Goal: Task Accomplishment & Management: Manage account settings

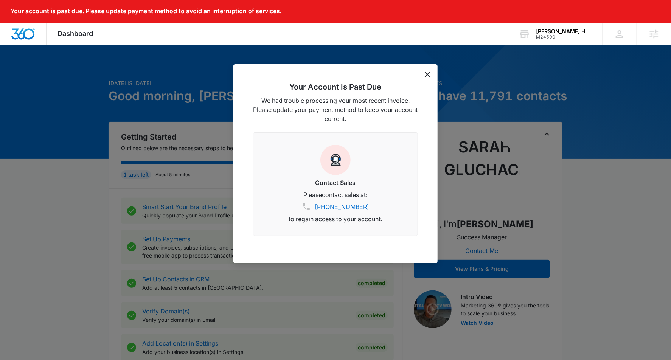
click at [423, 75] on div "Your Account Is Past Due We had trouble processing your most recent invoice. Pl…" at bounding box center [336, 163] width 204 height 199
click at [428, 78] on div "Your Account Is Past Due We had trouble processing your most recent invoice. Pl…" at bounding box center [336, 163] width 204 height 199
click at [428, 73] on icon "dismiss this dialog" at bounding box center [427, 74] width 5 height 5
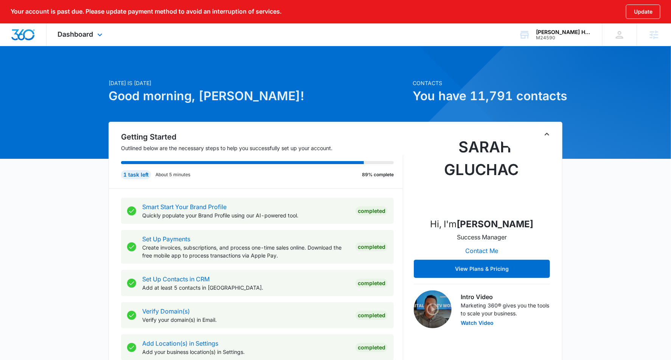
click at [92, 40] on div "Dashboard Apps Reputation Websites Forms CRM Email Social Shop Payments POS Con…" at bounding box center [81, 34] width 69 height 22
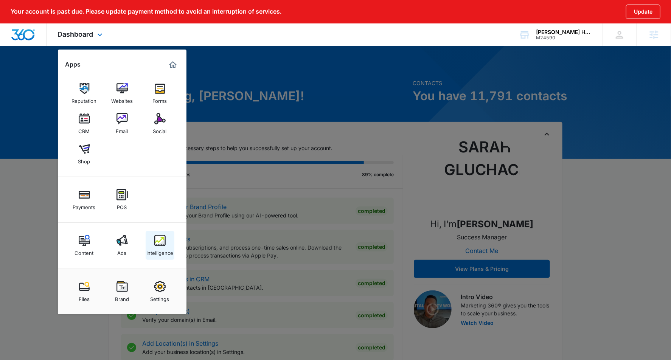
click at [154, 232] on link "Intelligence" at bounding box center [160, 245] width 29 height 29
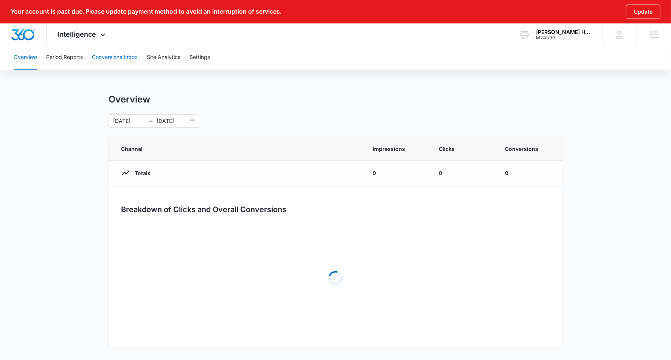
click at [127, 60] on button "Conversions Inbox" at bounding box center [115, 57] width 46 height 24
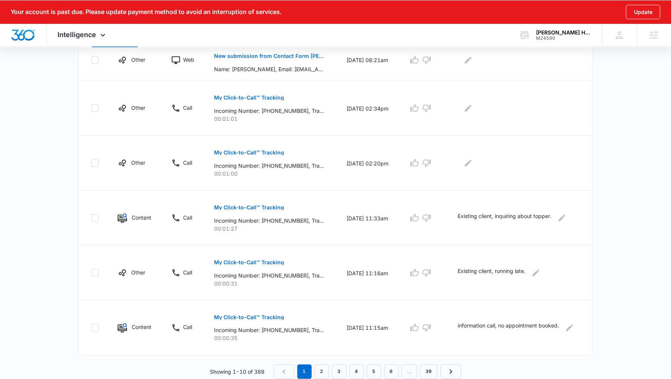
scroll to position [428, 0]
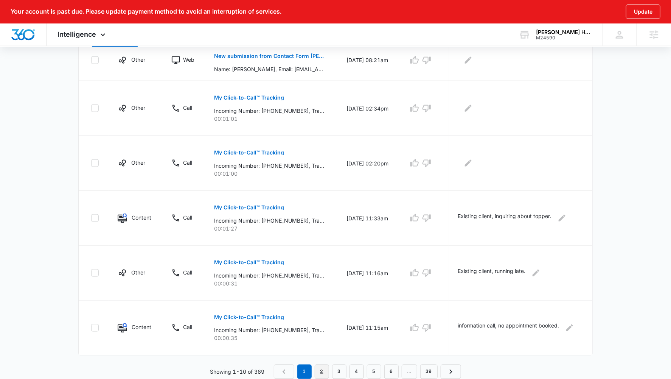
click at [323, 360] on link "2" at bounding box center [322, 371] width 14 height 14
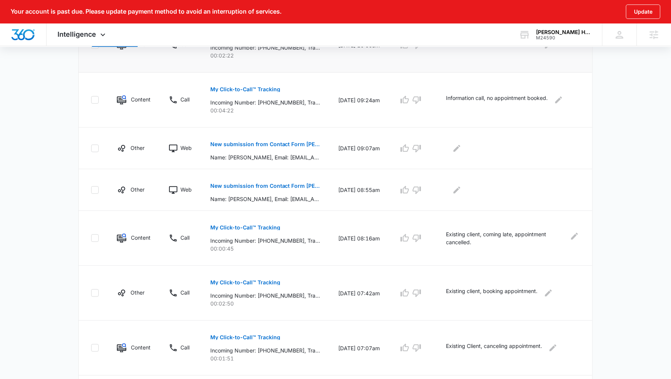
scroll to position [245, 0]
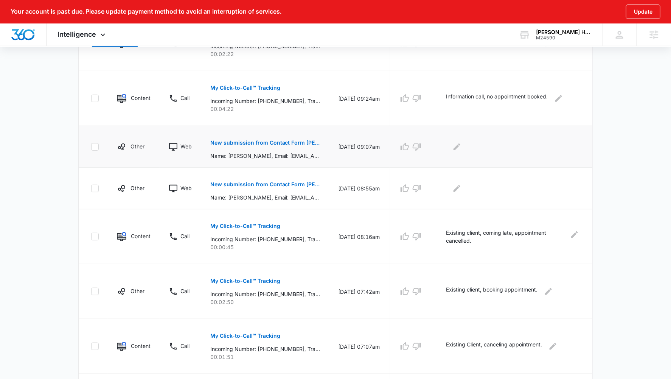
click at [276, 146] on button "New submission from Contact Form Angelo David" at bounding box center [265, 143] width 110 height 18
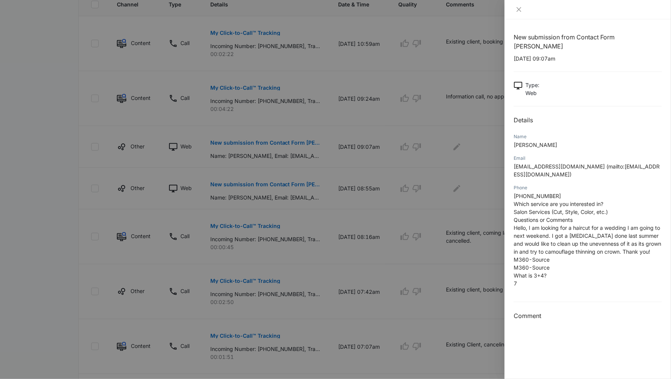
click at [273, 181] on div at bounding box center [335, 189] width 671 height 379
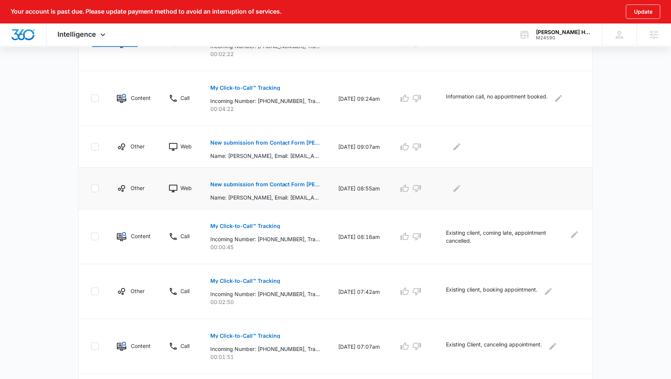
click at [269, 184] on p "New submission from Contact Form Angelo David" at bounding box center [265, 184] width 110 height 5
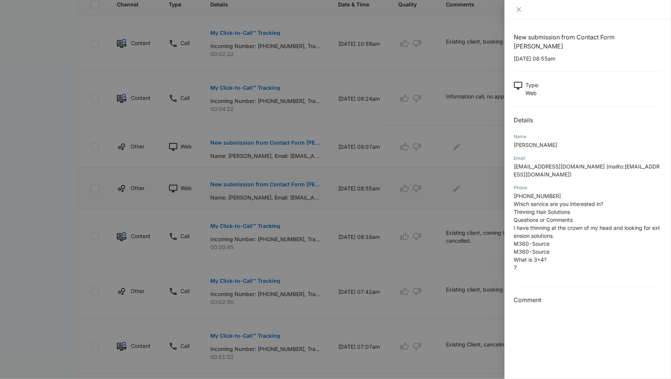
click at [269, 184] on div at bounding box center [335, 189] width 671 height 379
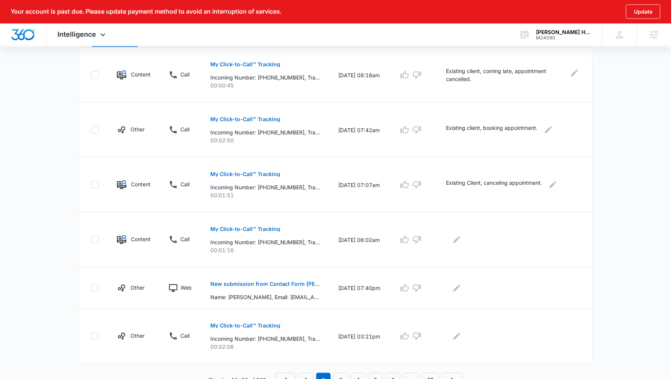
scroll to position [415, 0]
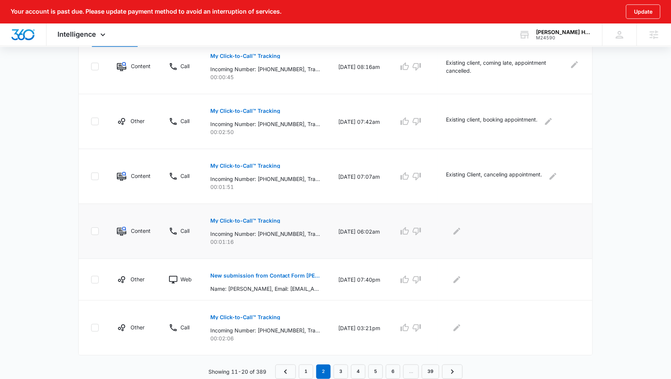
click at [265, 218] on p "My Click-to-Call™ Tracking" at bounding box center [245, 220] width 70 height 5
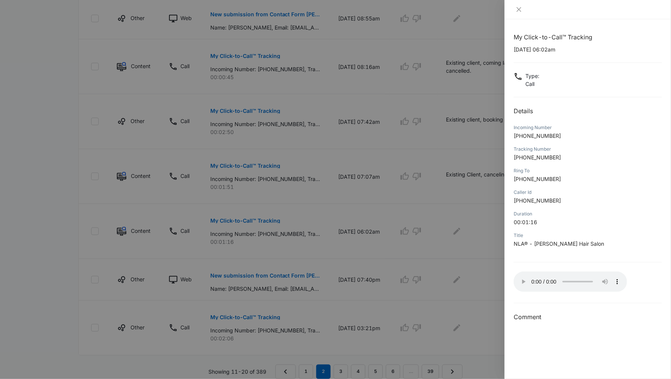
click at [470, 283] on div at bounding box center [335, 189] width 671 height 379
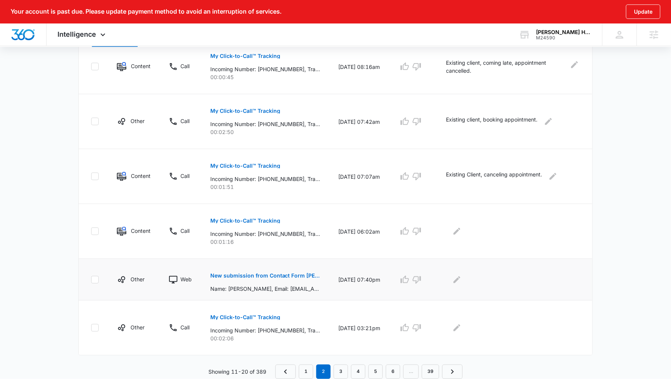
click at [267, 276] on p "New submission from Contact Form Angelo David" at bounding box center [265, 275] width 110 height 5
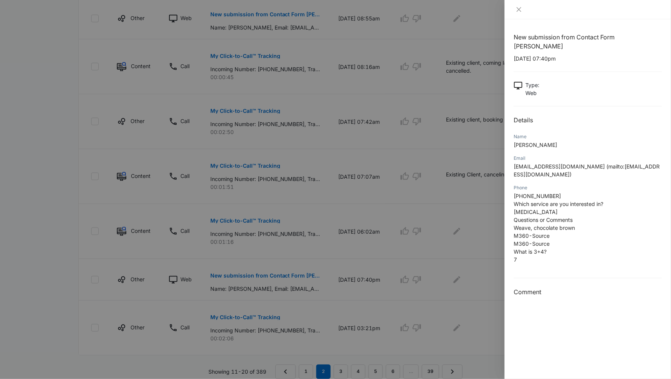
click at [338, 360] on div at bounding box center [335, 189] width 671 height 379
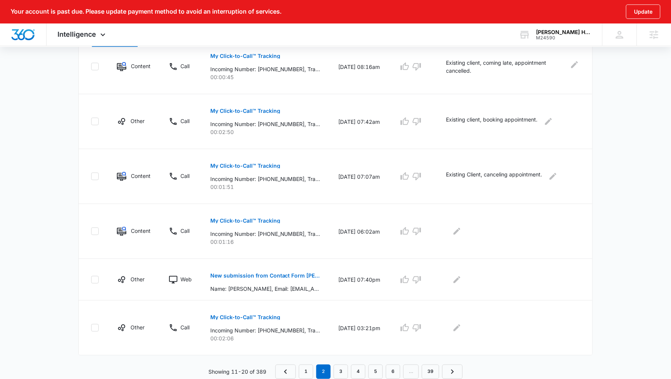
click at [350, 360] on nav "1 2 3 4 5 6 … 39" at bounding box center [369, 371] width 187 height 14
click at [335, 360] on link "3" at bounding box center [341, 371] width 14 height 14
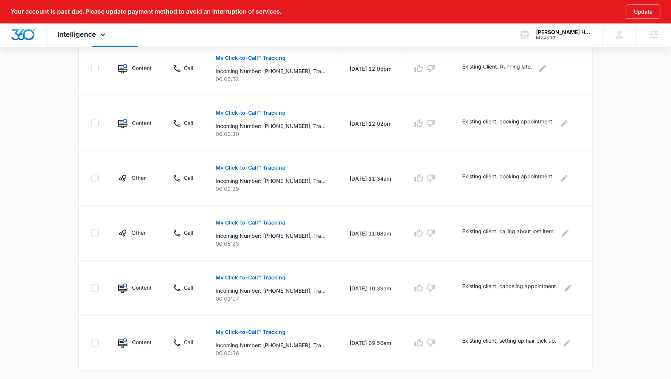
scroll to position [455, 0]
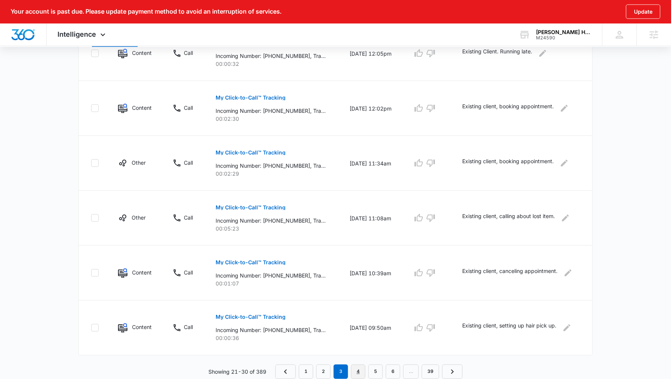
click at [360, 360] on link "4" at bounding box center [358, 371] width 14 height 14
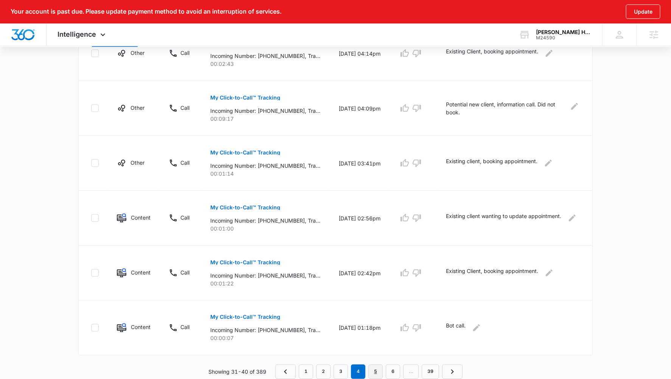
click at [378, 360] on link "5" at bounding box center [376, 371] width 14 height 14
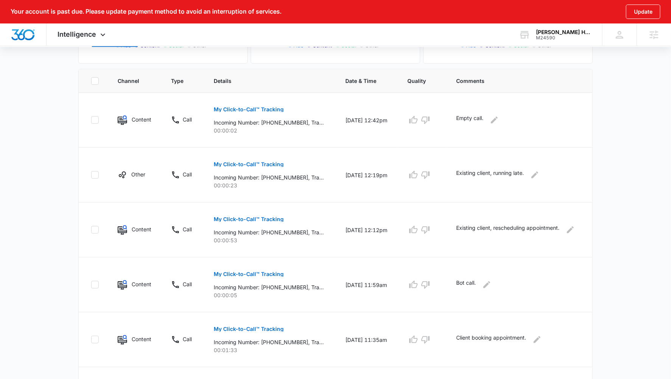
scroll to position [171, 0]
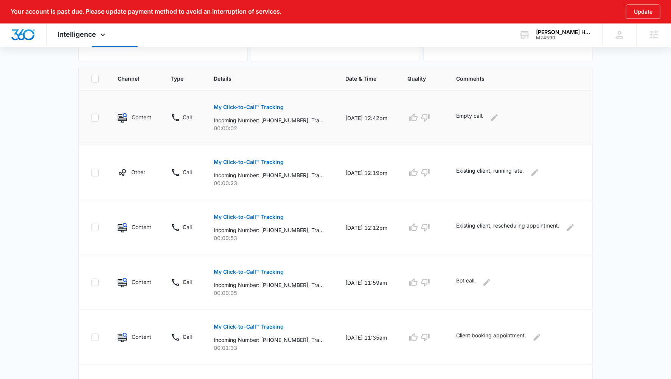
click at [236, 107] on p "My Click-to-Call™ Tracking" at bounding box center [249, 106] width 70 height 5
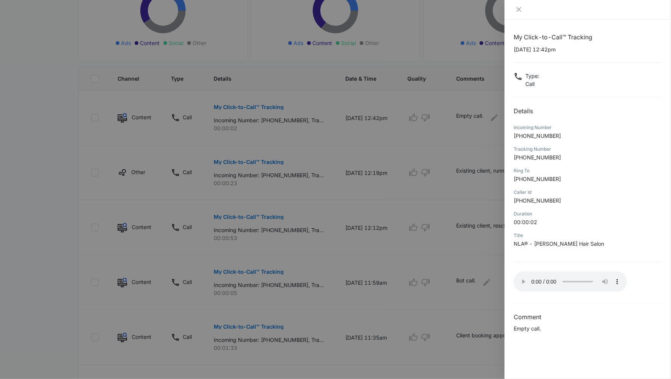
click at [387, 311] on div at bounding box center [335, 189] width 671 height 379
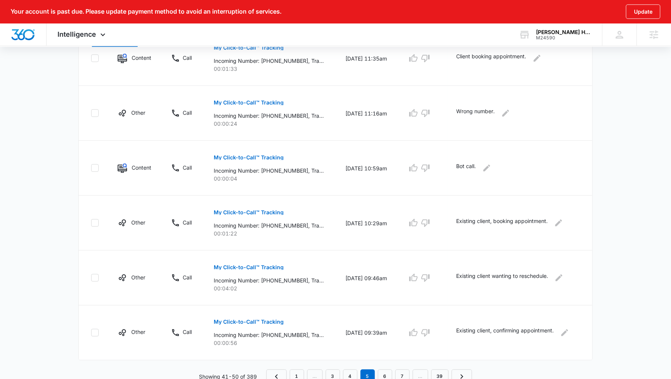
scroll to position [455, 0]
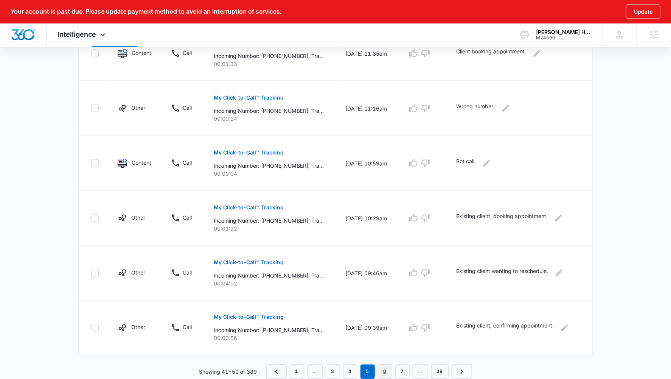
click at [384, 360] on link "6" at bounding box center [385, 371] width 14 height 14
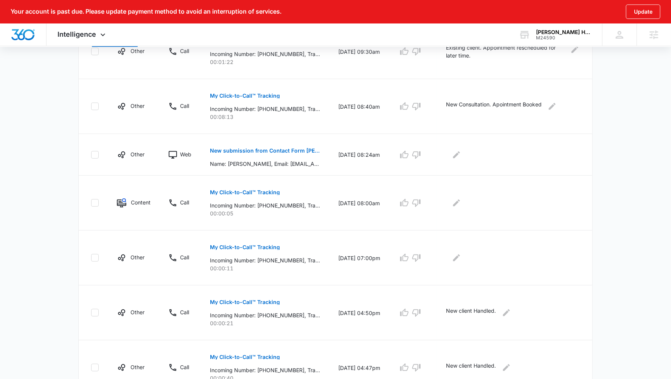
scroll to position [237, 0]
click at [274, 143] on button "New submission from Contact Form [PERSON_NAME]" at bounding box center [265, 150] width 110 height 18
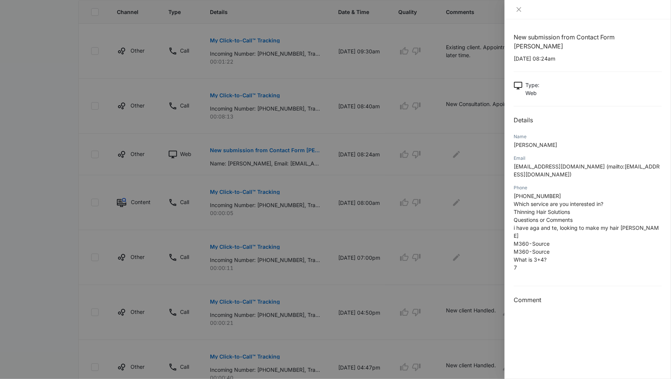
click at [341, 232] on div at bounding box center [335, 189] width 671 height 379
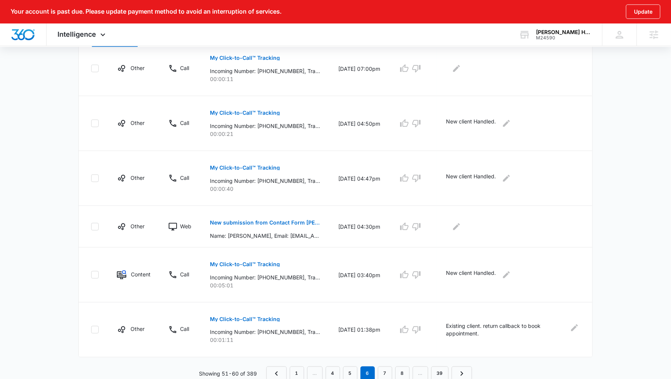
scroll to position [428, 0]
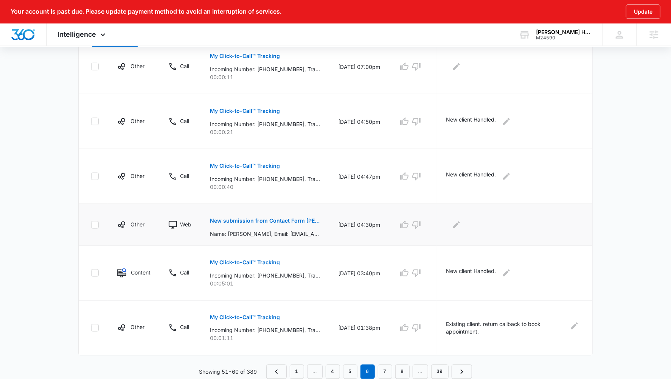
click at [294, 221] on p "New submission from Contact Form [PERSON_NAME]" at bounding box center [265, 220] width 110 height 5
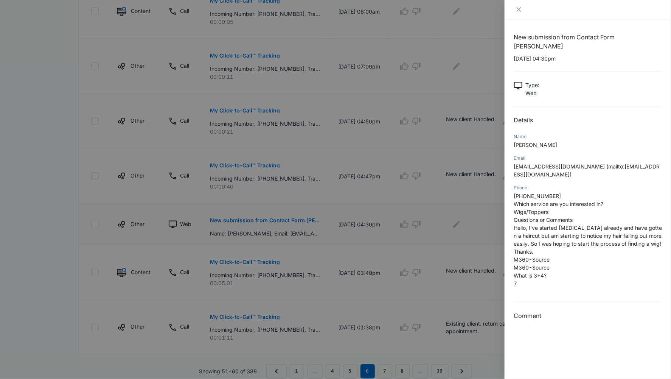
click at [294, 221] on div at bounding box center [335, 189] width 671 height 379
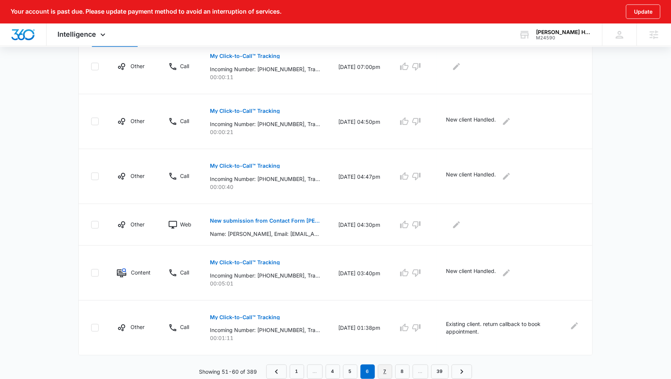
click at [388, 360] on link "7" at bounding box center [385, 371] width 14 height 14
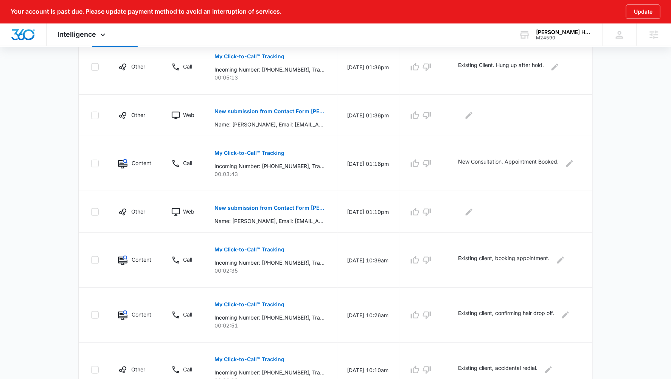
scroll to position [223, 0]
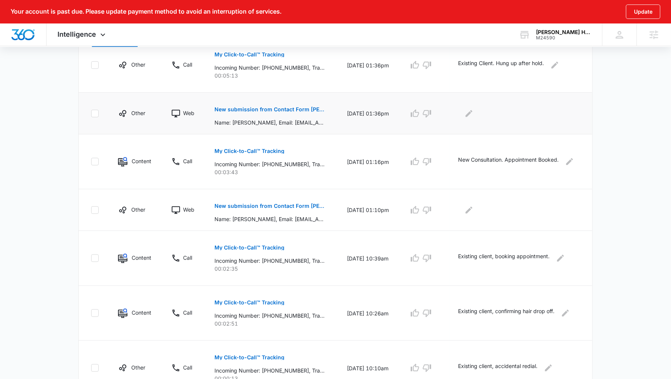
click at [287, 115] on button "New submission from Contact Form [PERSON_NAME]" at bounding box center [270, 109] width 110 height 18
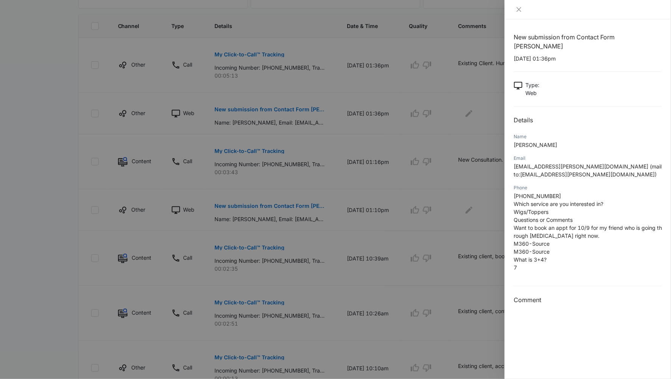
click at [275, 207] on div at bounding box center [335, 189] width 671 height 379
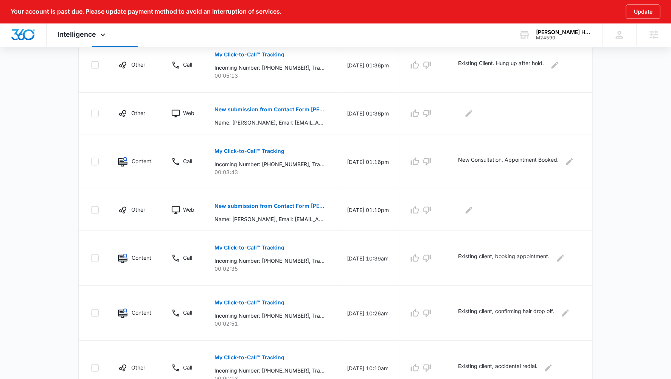
click at [277, 207] on p "New submission from Contact Form [PERSON_NAME]" at bounding box center [270, 205] width 110 height 5
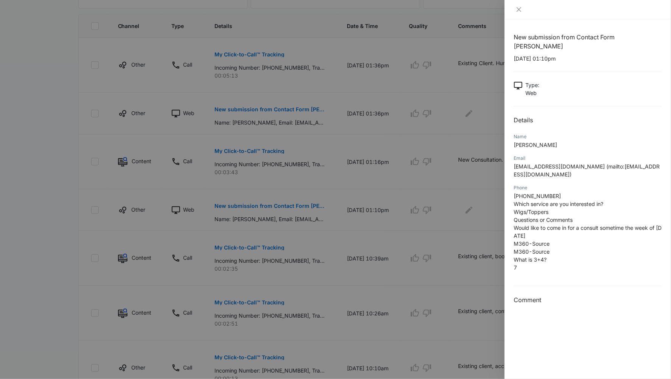
click at [277, 207] on div at bounding box center [335, 189] width 671 height 379
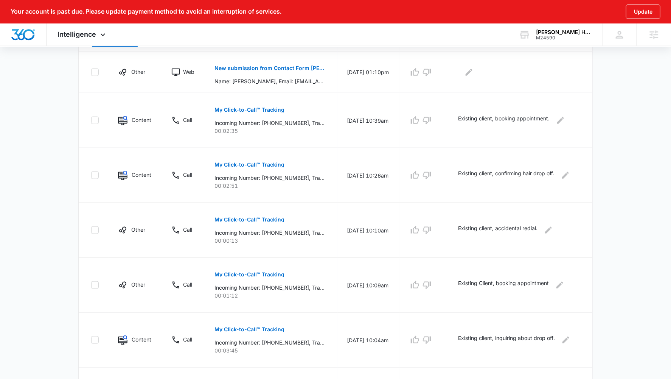
scroll to position [428, 0]
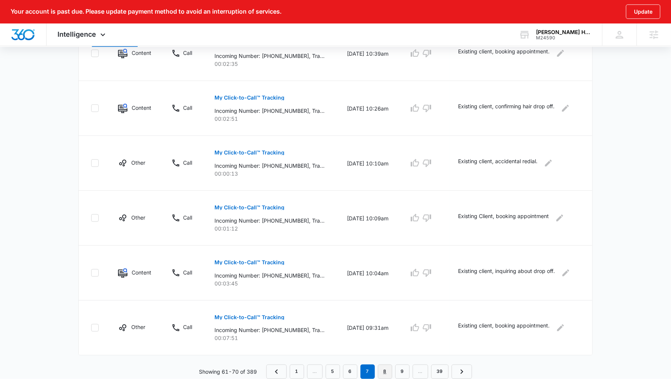
click at [385, 360] on link "8" at bounding box center [385, 371] width 14 height 14
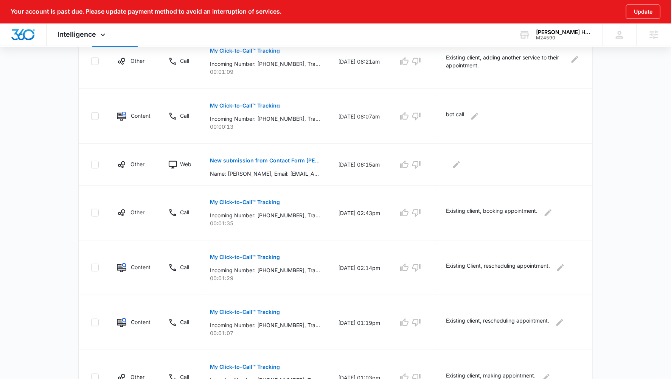
scroll to position [289, 0]
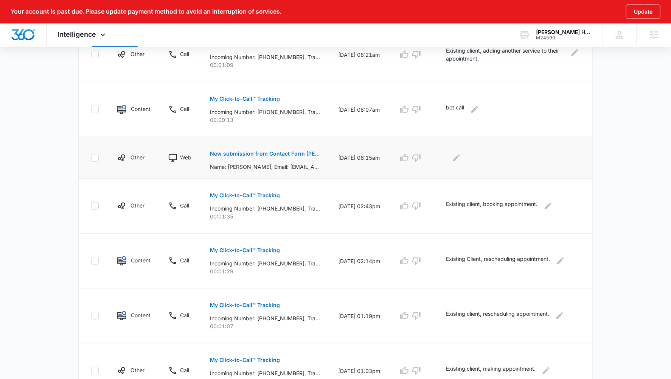
click at [291, 153] on p "New submission from Contact Form Angelo David" at bounding box center [265, 153] width 110 height 5
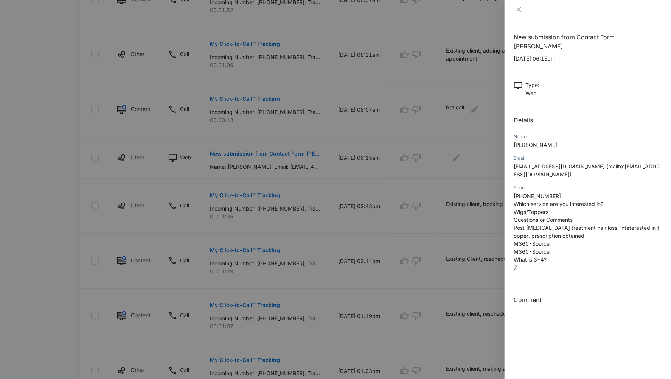
click at [290, 153] on div at bounding box center [335, 189] width 671 height 379
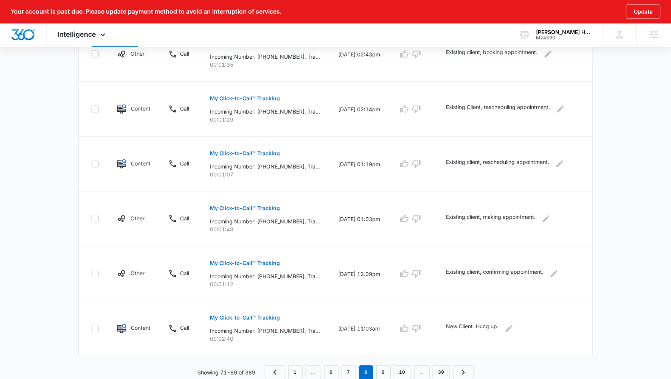
scroll to position [441, 0]
click at [386, 360] on link "9" at bounding box center [384, 371] width 14 height 14
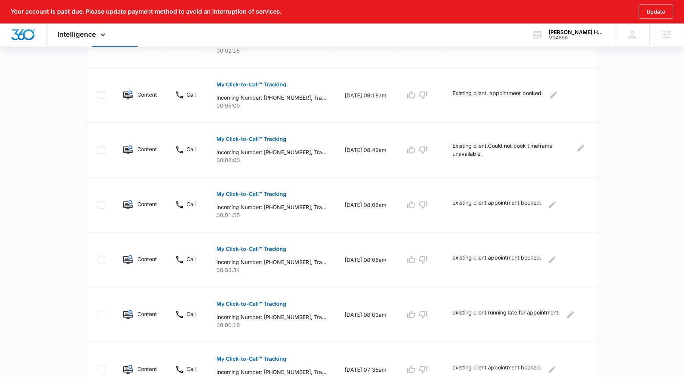
scroll to position [444, 0]
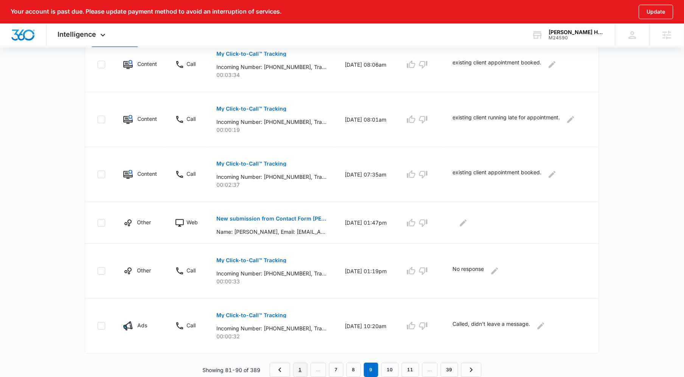
click at [301, 360] on link "1" at bounding box center [300, 369] width 14 height 14
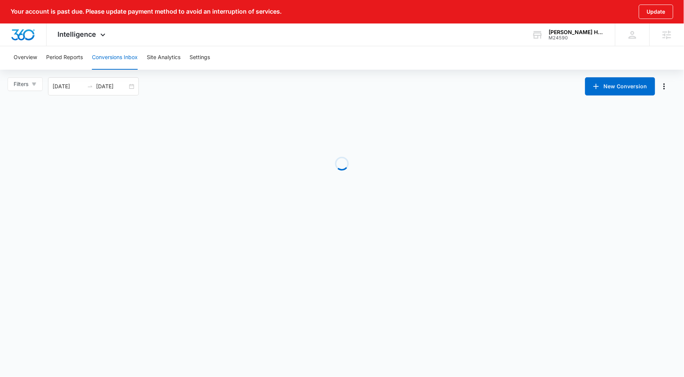
scroll to position [0, 0]
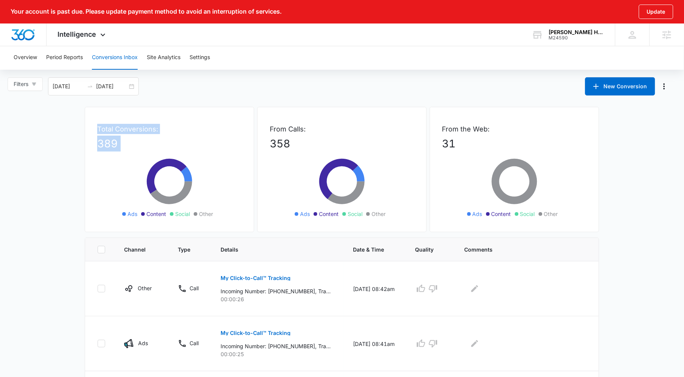
drag, startPoint x: 98, startPoint y: 125, endPoint x: 84, endPoint y: 156, distance: 34.0
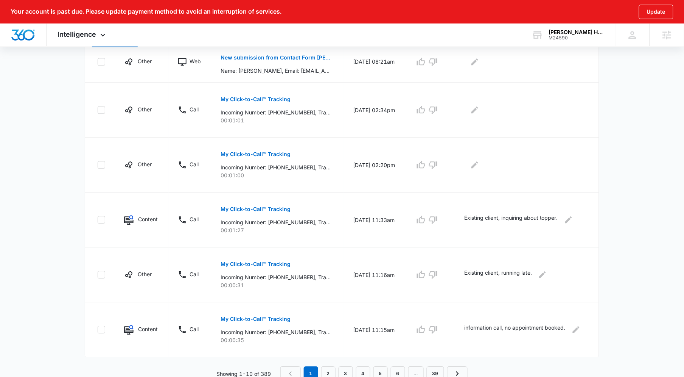
scroll to position [430, 0]
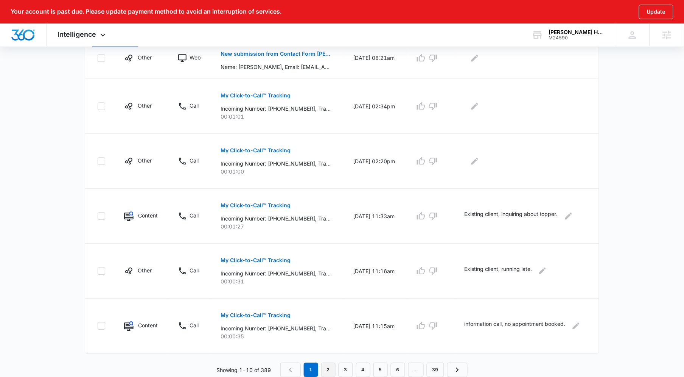
click at [330, 360] on link "2" at bounding box center [328, 369] width 14 height 14
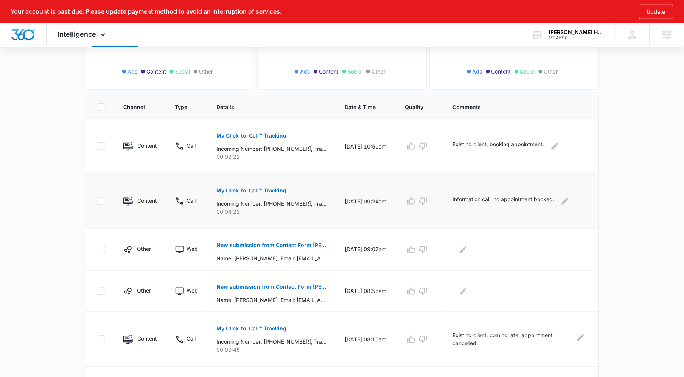
scroll to position [417, 0]
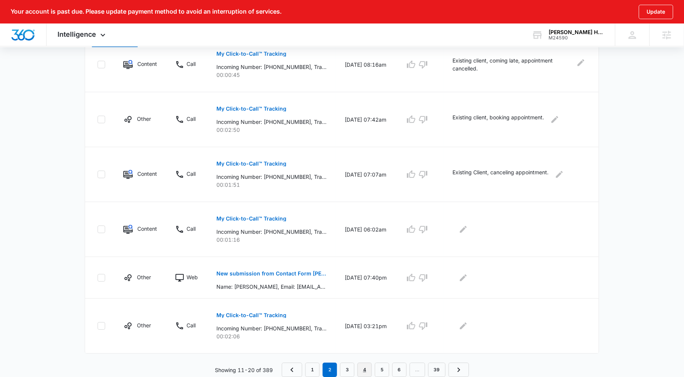
click at [369, 360] on link "4" at bounding box center [365, 369] width 14 height 14
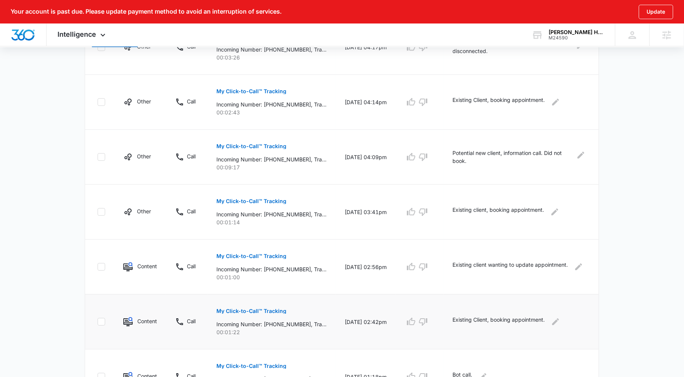
scroll to position [457, 0]
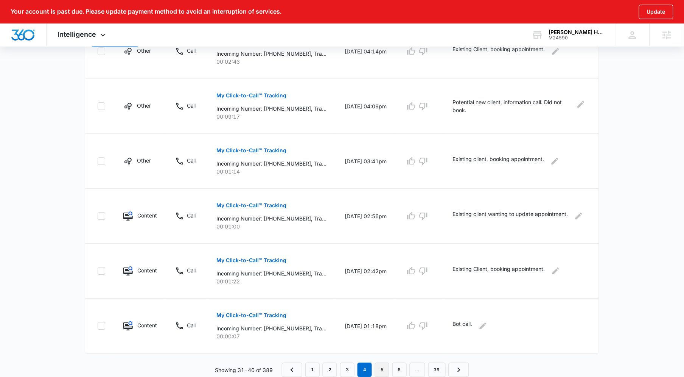
click at [385, 360] on link "5" at bounding box center [382, 369] width 14 height 14
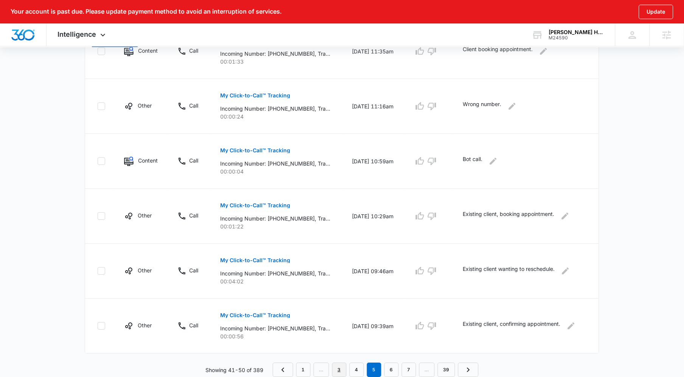
click at [336, 360] on link "3" at bounding box center [339, 369] width 14 height 14
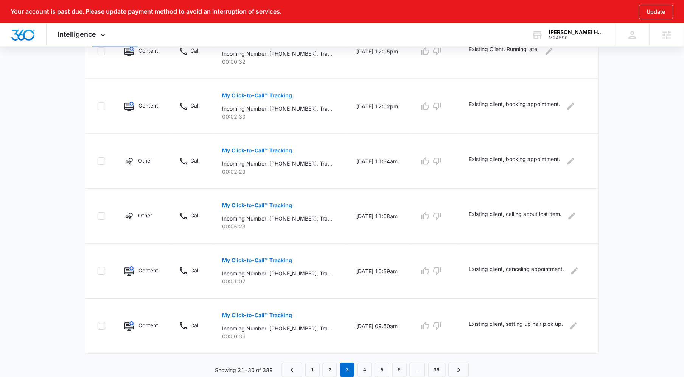
click at [320, 360] on nav "1 2 3 4 5 6 … 39" at bounding box center [375, 369] width 187 height 14
click at [316, 360] on link "1" at bounding box center [312, 369] width 14 height 14
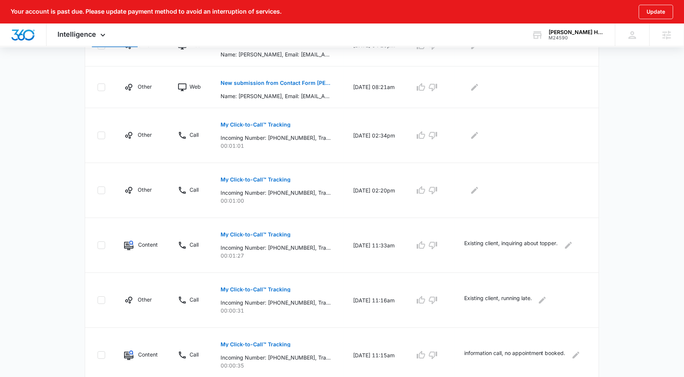
scroll to position [430, 0]
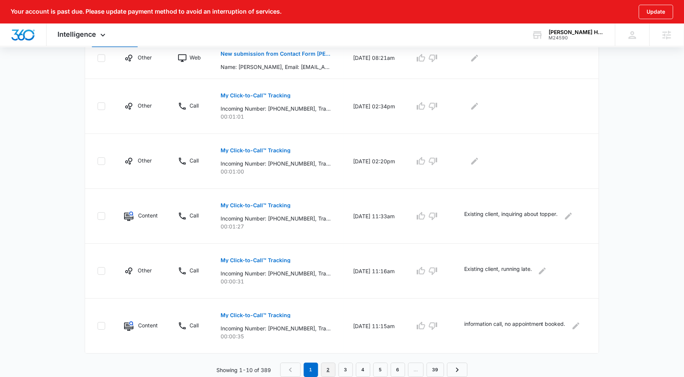
click at [328, 360] on link "2" at bounding box center [328, 369] width 14 height 14
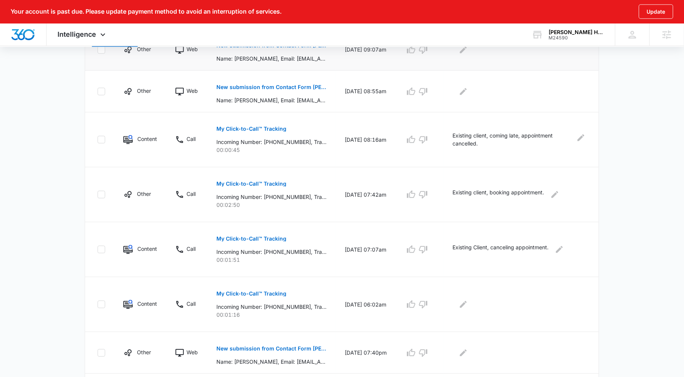
scroll to position [417, 0]
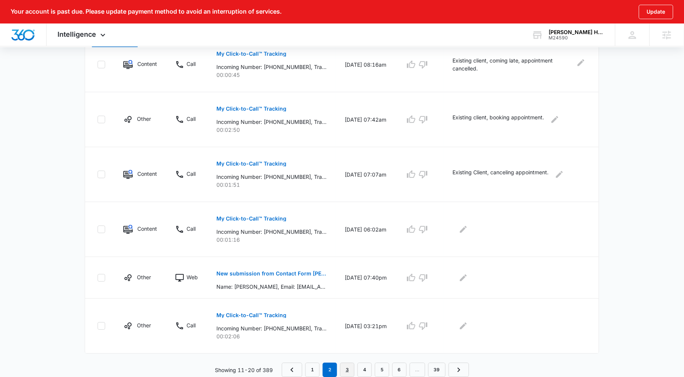
click at [349, 360] on link "3" at bounding box center [347, 369] width 14 height 14
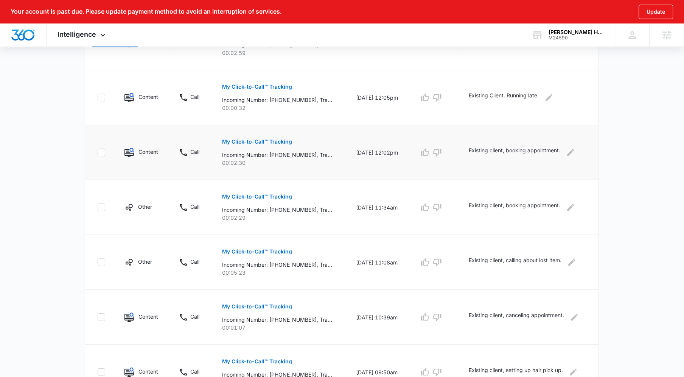
scroll to position [457, 0]
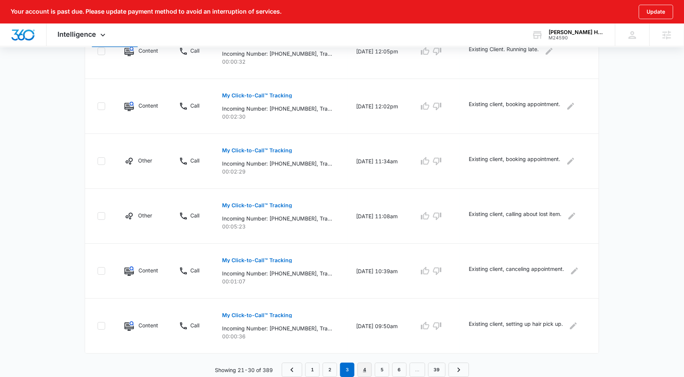
click at [365, 360] on link "4" at bounding box center [365, 369] width 14 height 14
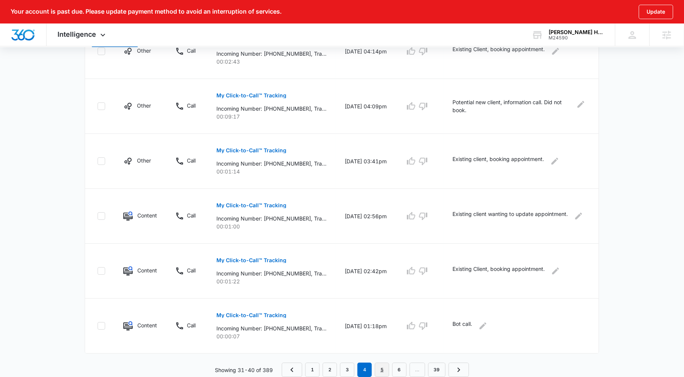
click at [382, 360] on link "5" at bounding box center [382, 369] width 14 height 14
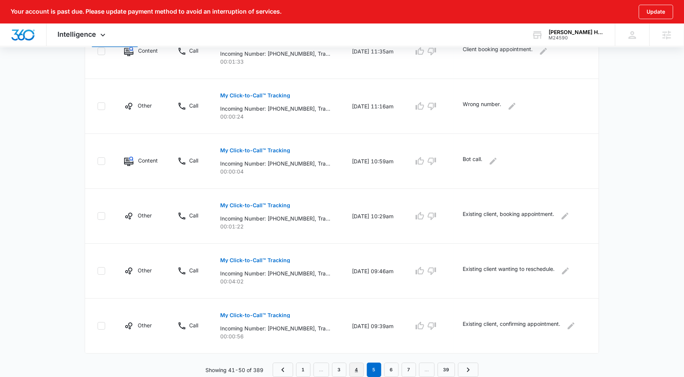
click at [357, 360] on link "4" at bounding box center [357, 369] width 14 height 14
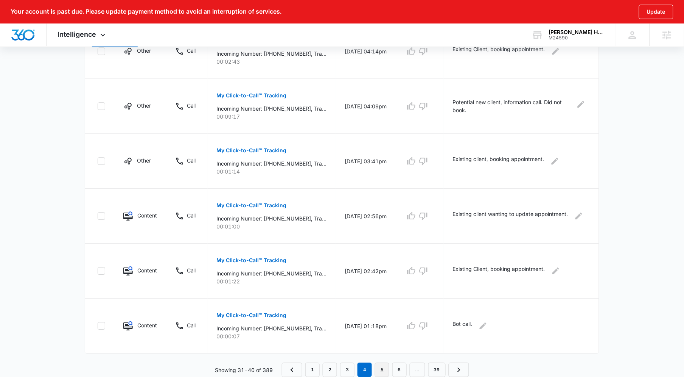
click at [383, 360] on link "5" at bounding box center [382, 369] width 14 height 14
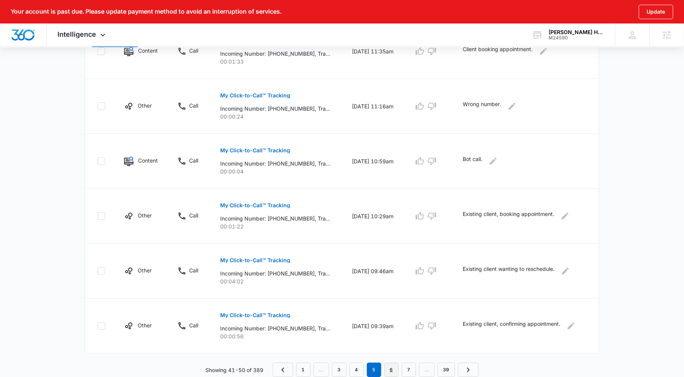
click at [390, 360] on link "6" at bounding box center [392, 369] width 14 height 14
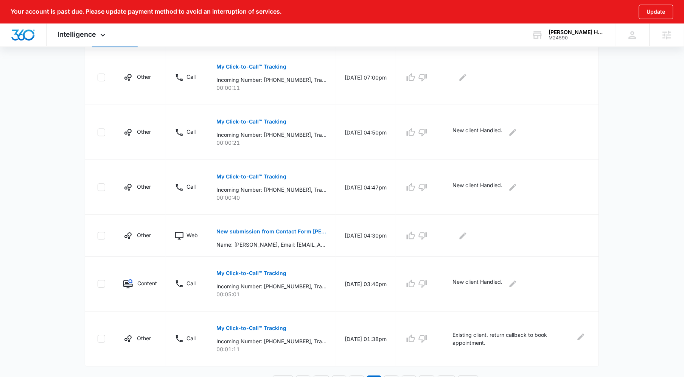
scroll to position [419, 0]
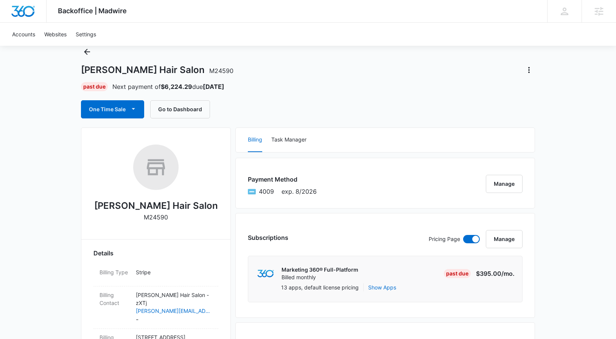
scroll to position [34, 0]
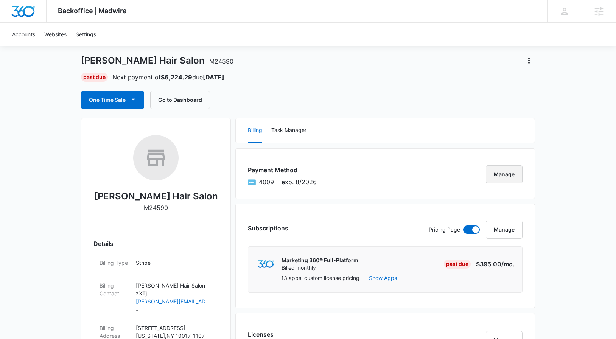
click at [509, 179] on button "Manage" at bounding box center [504, 174] width 37 height 18
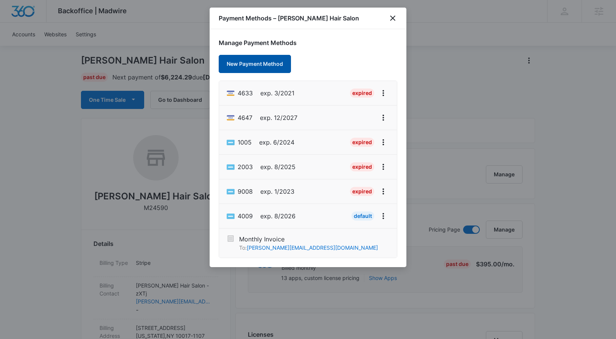
click at [267, 61] on button "New Payment Method" at bounding box center [255, 64] width 72 height 18
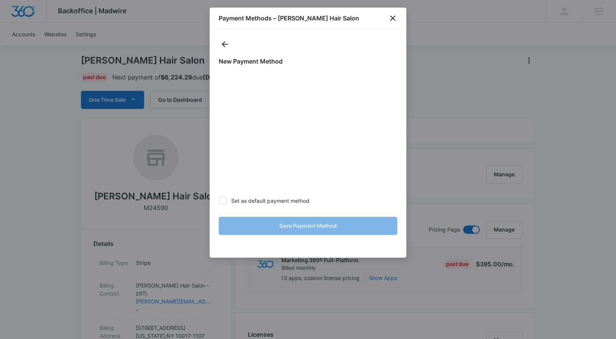
click at [272, 200] on label "Set as default payment method" at bounding box center [308, 201] width 179 height 8
click at [219, 201] on input "Set as default payment method" at bounding box center [219, 201] width 0 height 0
checkbox input "true"
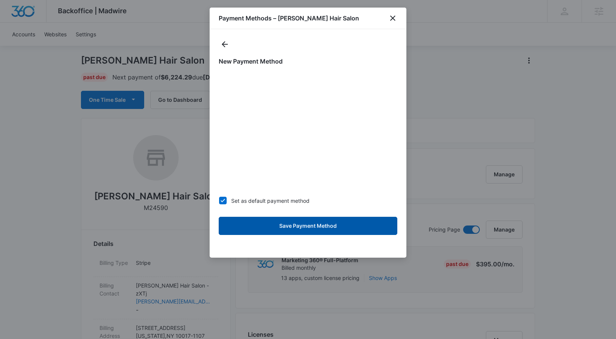
click at [337, 229] on button "Save Payment Method" at bounding box center [308, 226] width 179 height 18
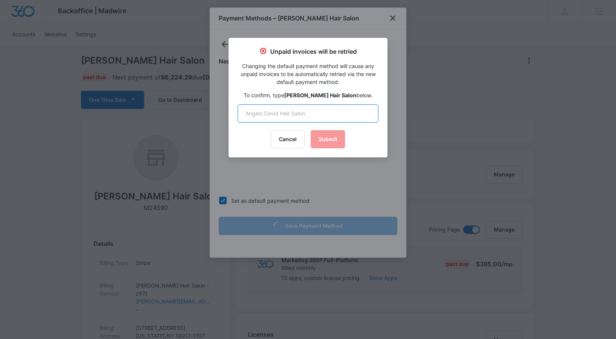
click at [323, 111] on input "text" at bounding box center [308, 113] width 141 height 18
type input "Angelo David Hair Salon"
click at [334, 140] on button "Submit" at bounding box center [328, 139] width 34 height 18
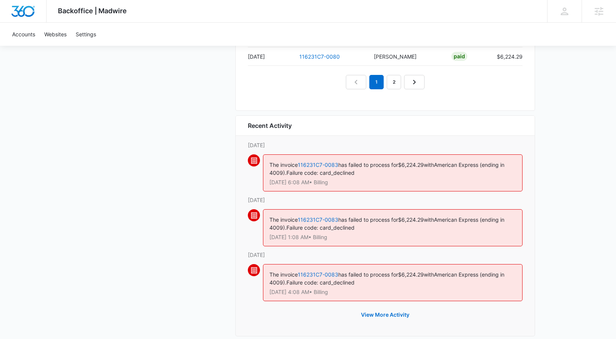
scroll to position [923, 0]
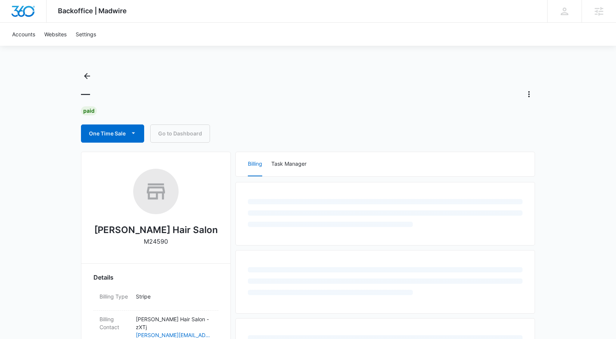
click at [235, 129] on div "One Time Sale Go to Dashboard" at bounding box center [308, 134] width 454 height 18
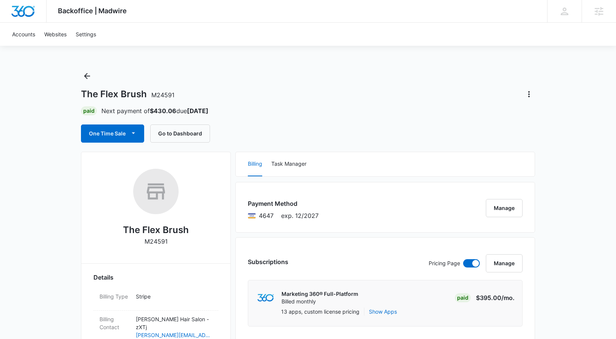
click at [252, 93] on div "The Flex Brush M24591" at bounding box center [308, 94] width 454 height 12
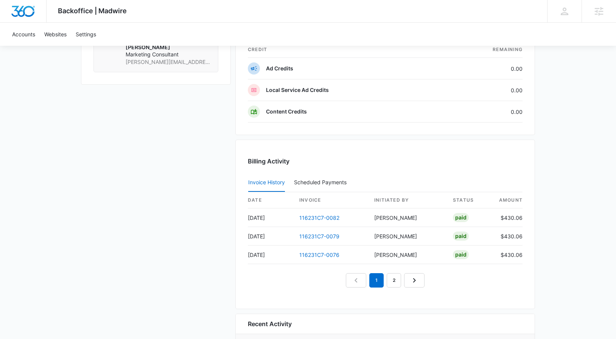
scroll to position [676, 0]
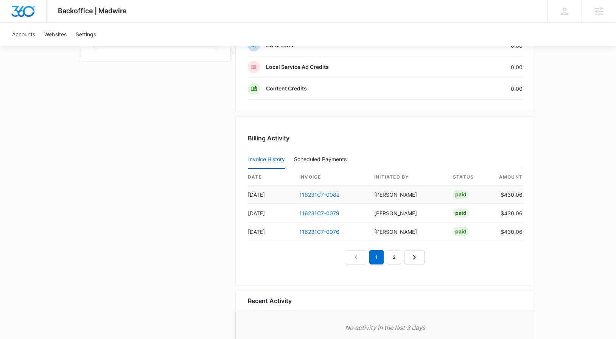
click at [315, 192] on link "116231C7-0082" at bounding box center [319, 195] width 40 height 6
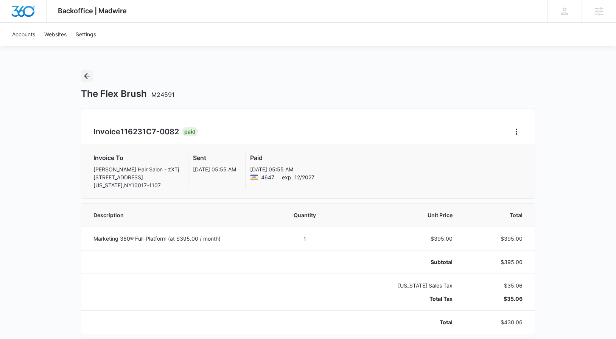
click at [86, 74] on icon "Back" at bounding box center [87, 76] width 9 height 9
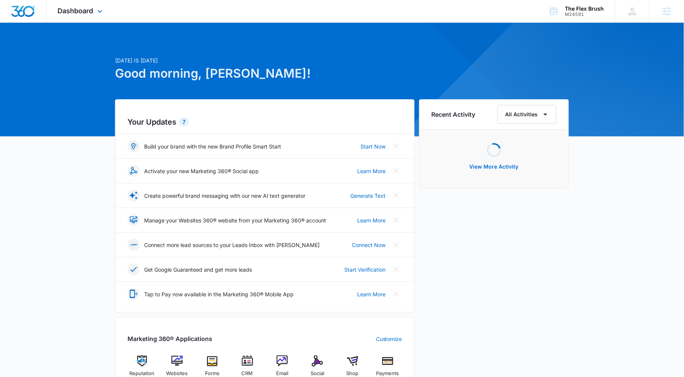
click at [87, 3] on div "Dashboard Apps Reputation Websites Forms CRM Email Social Shop Payments POS Con…" at bounding box center [81, 11] width 69 height 22
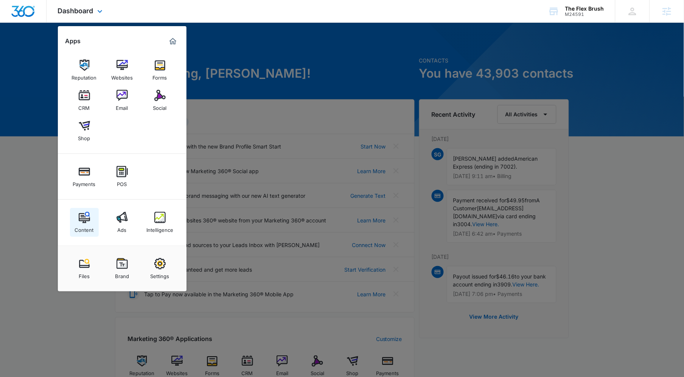
click at [89, 218] on img at bounding box center [84, 217] width 11 height 11
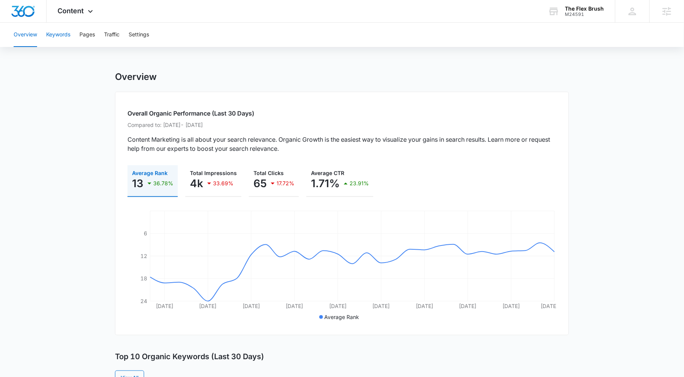
click at [56, 39] on button "Keywords" at bounding box center [58, 35] width 24 height 24
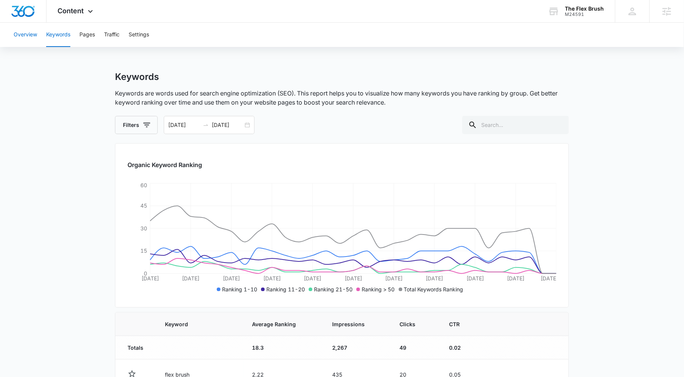
click at [30, 36] on button "Overview" at bounding box center [25, 35] width 23 height 24
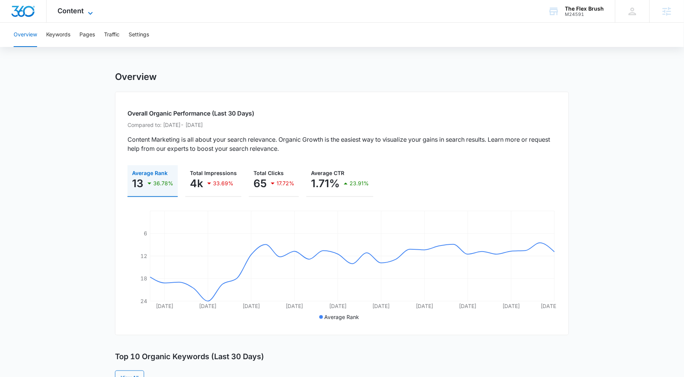
click at [62, 12] on span "Content" at bounding box center [71, 11] width 26 height 8
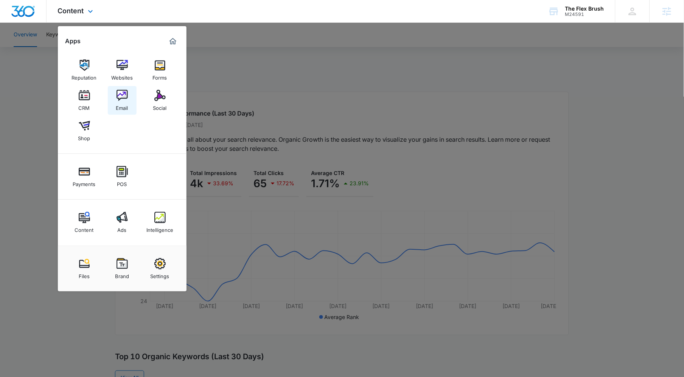
click at [124, 98] on img at bounding box center [122, 95] width 11 height 11
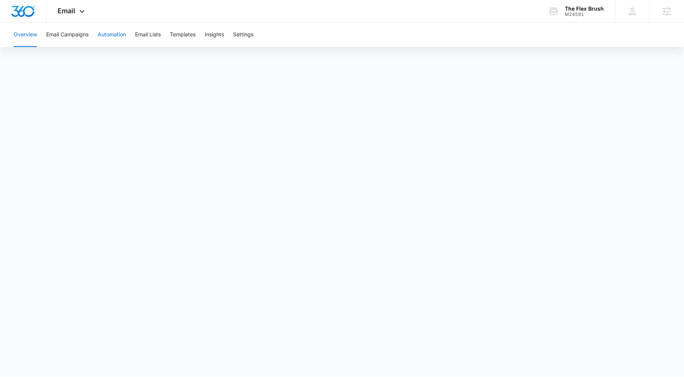
click at [103, 35] on button "Automation" at bounding box center [112, 35] width 28 height 24
click at [74, 34] on button "Email Campaigns" at bounding box center [67, 35] width 42 height 24
click at [118, 42] on button "Automation" at bounding box center [112, 35] width 28 height 24
click at [83, 41] on button "Email Campaigns" at bounding box center [67, 35] width 42 height 24
click at [28, 33] on button "Overview" at bounding box center [25, 35] width 23 height 24
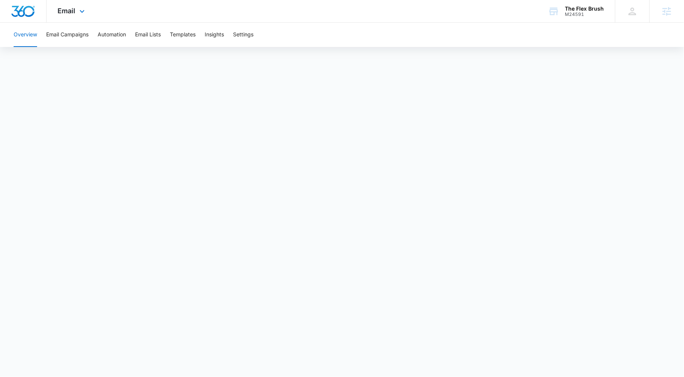
click at [82, 19] on div "Email Apps Reputation Websites Forms CRM Email Social Shop Payments POS Content…" at bounding box center [72, 11] width 51 height 22
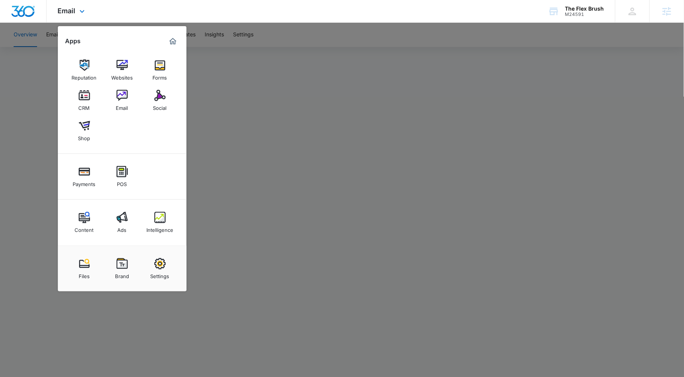
click at [82, 19] on div "Email Apps Reputation Websites Forms CRM Email Social Shop Payments POS Content…" at bounding box center [72, 11] width 51 height 22
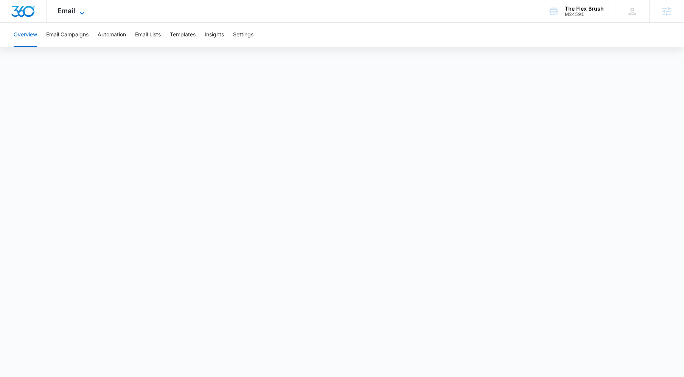
click at [68, 9] on span "Email" at bounding box center [67, 11] width 18 height 8
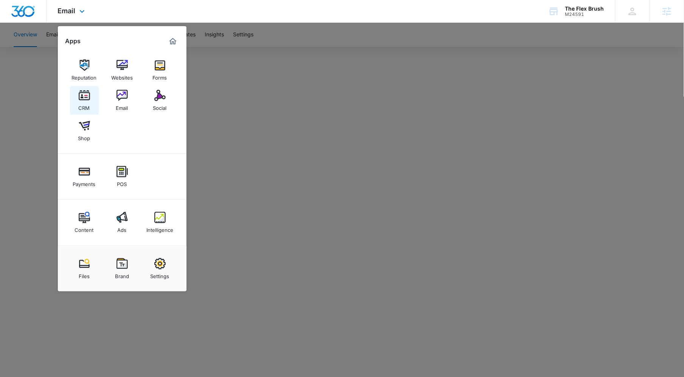
click at [85, 98] on img at bounding box center [84, 95] width 11 height 11
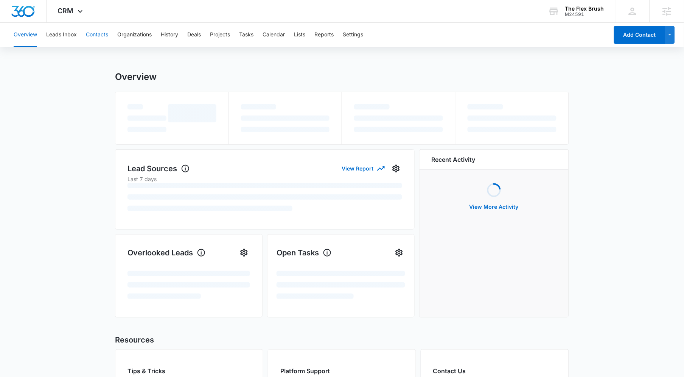
click at [96, 41] on button "Contacts" at bounding box center [97, 35] width 22 height 24
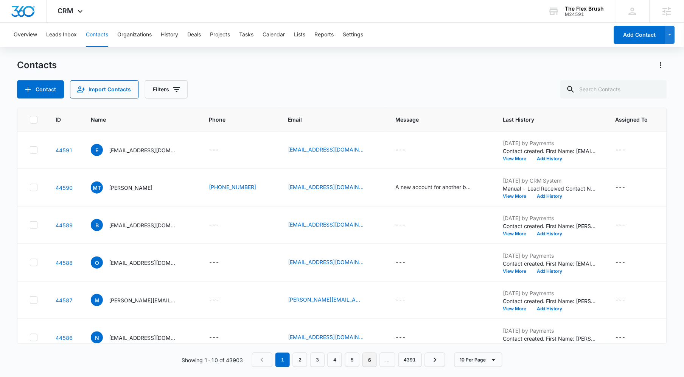
click at [369, 363] on link "6" at bounding box center [370, 359] width 14 height 14
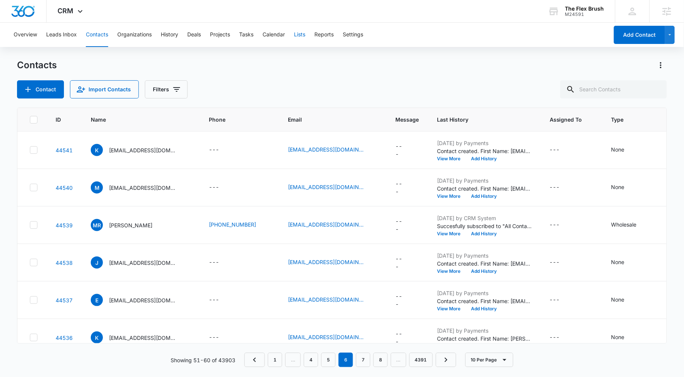
click at [301, 36] on button "Lists" at bounding box center [299, 35] width 11 height 24
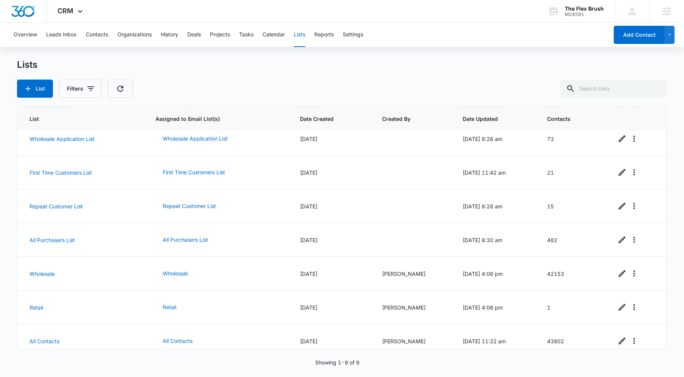
scroll to position [85, 0]
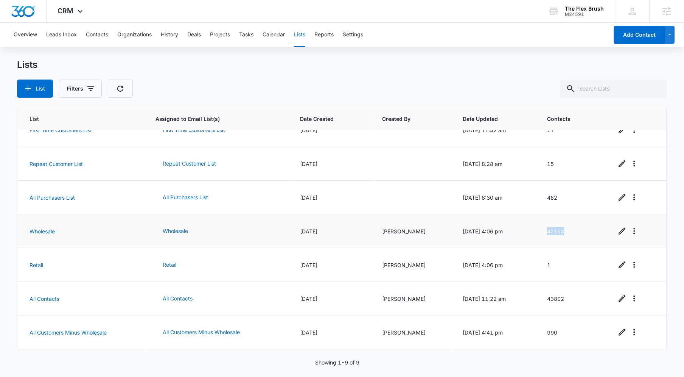
drag, startPoint x: 573, startPoint y: 232, endPoint x: 550, endPoint y: 232, distance: 23.5
click at [550, 232] on td "42153" at bounding box center [573, 231] width 69 height 34
drag, startPoint x: 566, startPoint y: 332, endPoint x: 550, endPoint y: 332, distance: 16.3
click at [550, 332] on td "990" at bounding box center [573, 332] width 69 height 34
click at [68, 6] on div "CRM Apps Reputation Websites Forms CRM Email Social Shop Payments POS Content A…" at bounding box center [72, 11] width 50 height 22
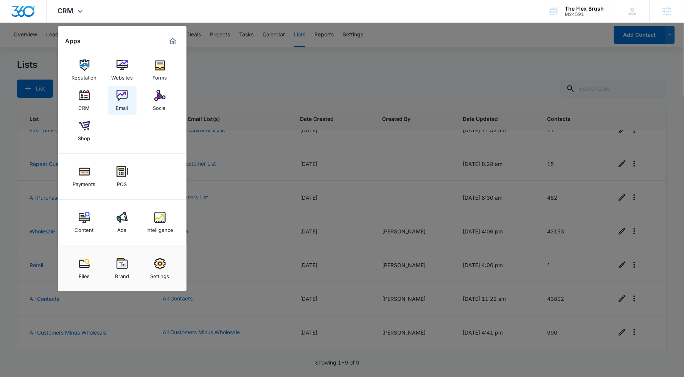
click at [115, 98] on link "Email" at bounding box center [122, 100] width 29 height 29
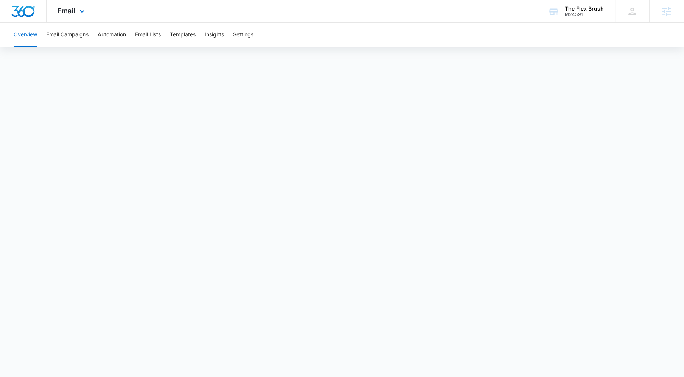
click at [62, 17] on div "Email Apps Reputation Websites Forms CRM Email Social Shop Payments POS Content…" at bounding box center [72, 11] width 51 height 22
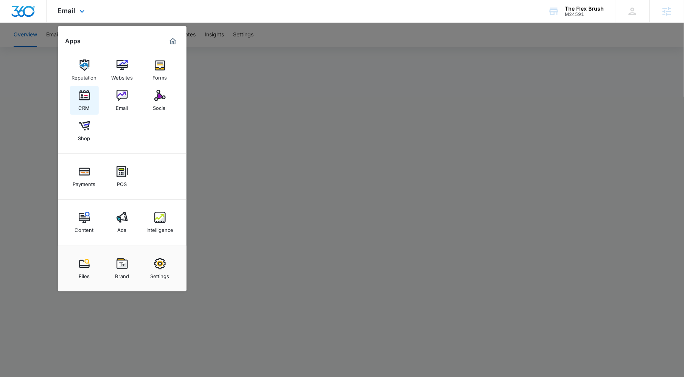
click at [89, 100] on img at bounding box center [84, 95] width 11 height 11
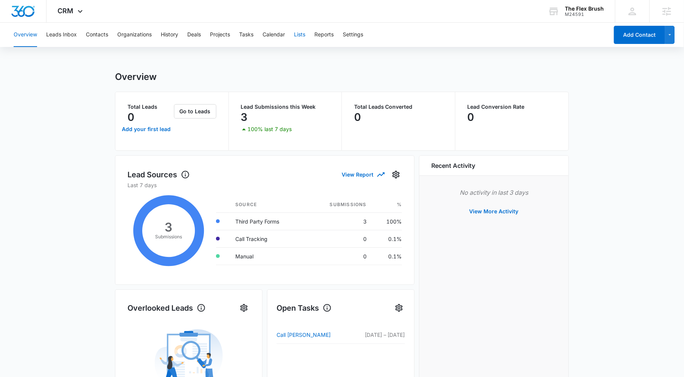
click at [299, 37] on button "Lists" at bounding box center [299, 35] width 11 height 24
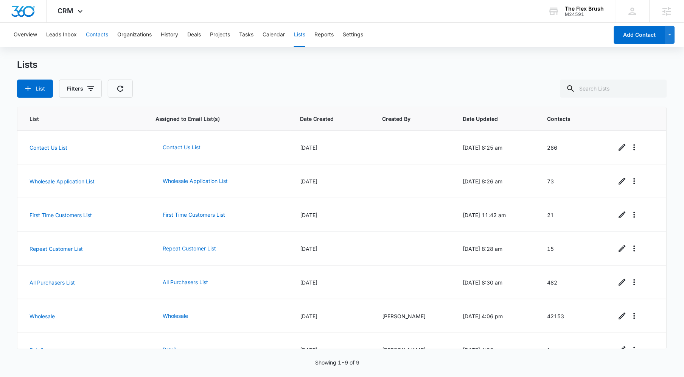
click at [105, 26] on button "Contacts" at bounding box center [97, 35] width 22 height 24
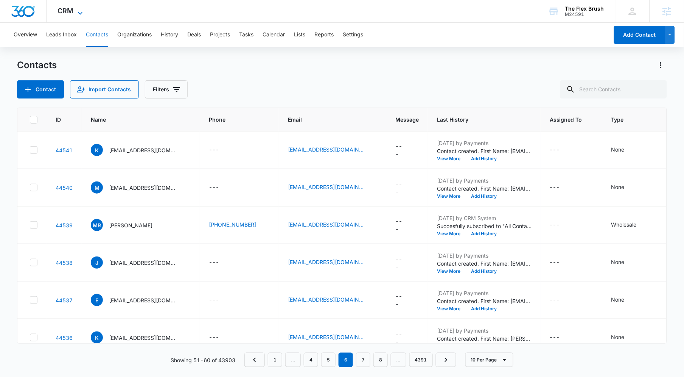
click at [77, 9] on icon at bounding box center [80, 13] width 9 height 9
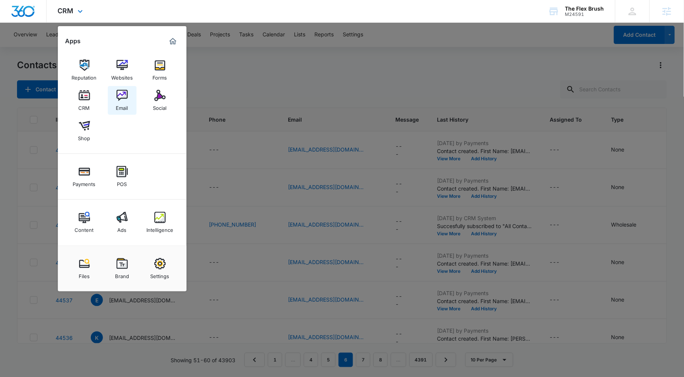
click at [126, 102] on div "Email" at bounding box center [122, 106] width 12 height 10
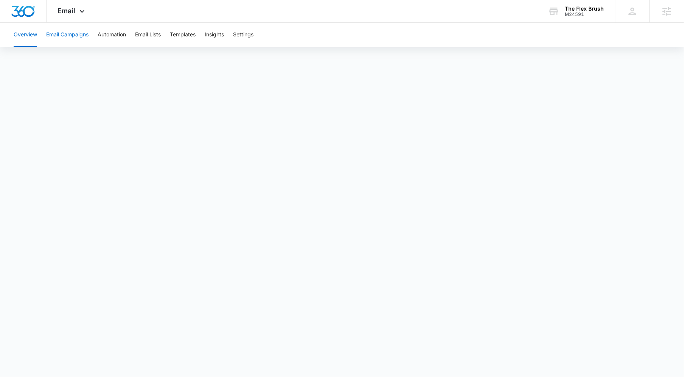
click at [77, 31] on button "Email Campaigns" at bounding box center [67, 35] width 42 height 24
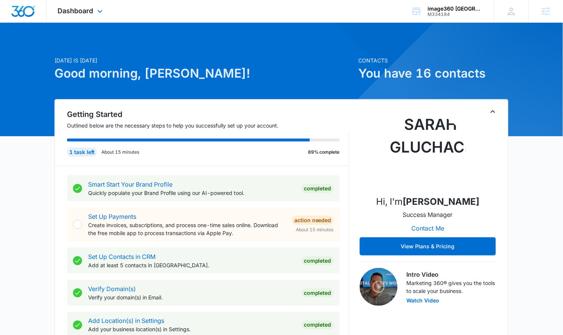
click at [92, 19] on div "Dashboard Apps Reputation CRM Email Social POS Content Ads Intelligence Files B…" at bounding box center [81, 11] width 69 height 22
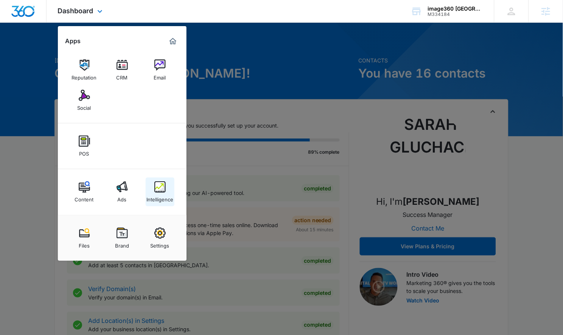
click at [161, 192] on img at bounding box center [159, 186] width 11 height 11
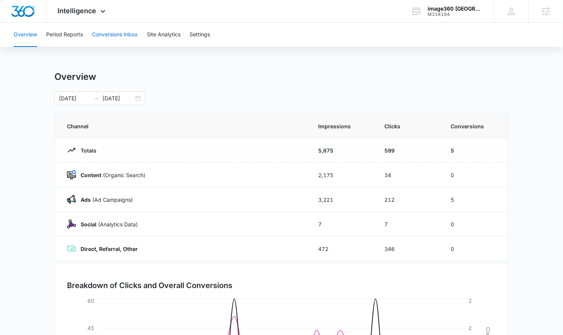
click at [119, 37] on button "Conversions Inbox" at bounding box center [115, 35] width 46 height 24
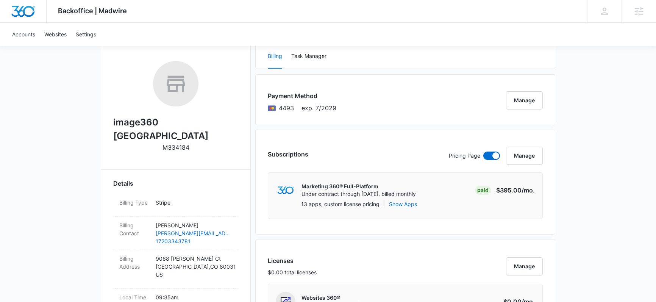
scroll to position [78, 0]
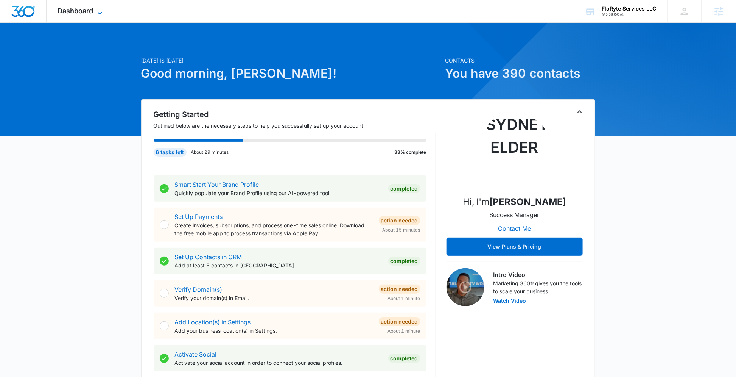
click at [83, 11] on span "Dashboard" at bounding box center [76, 11] width 36 height 8
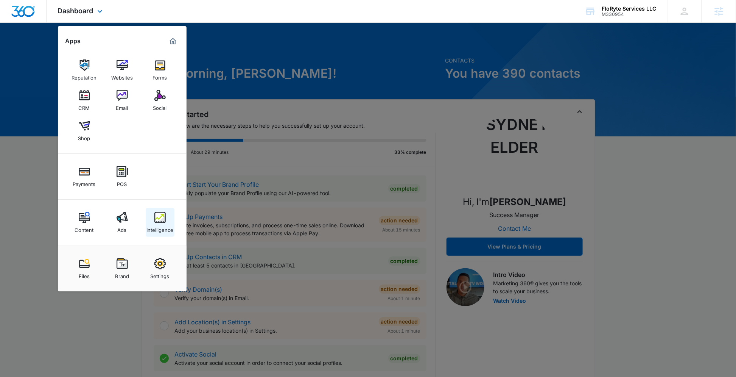
click at [161, 220] on img at bounding box center [159, 217] width 11 height 11
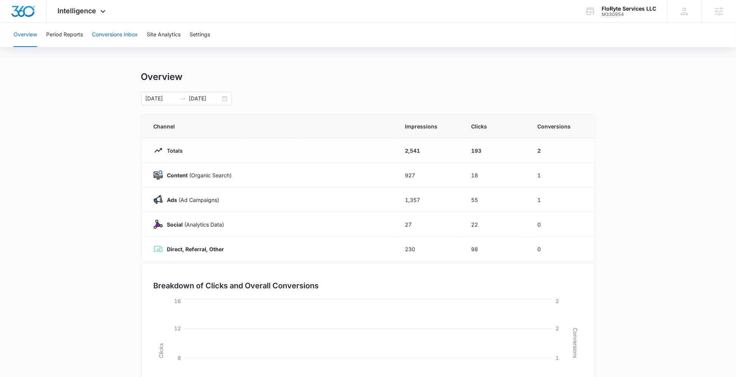
click at [119, 33] on button "Conversions Inbox" at bounding box center [115, 35] width 46 height 24
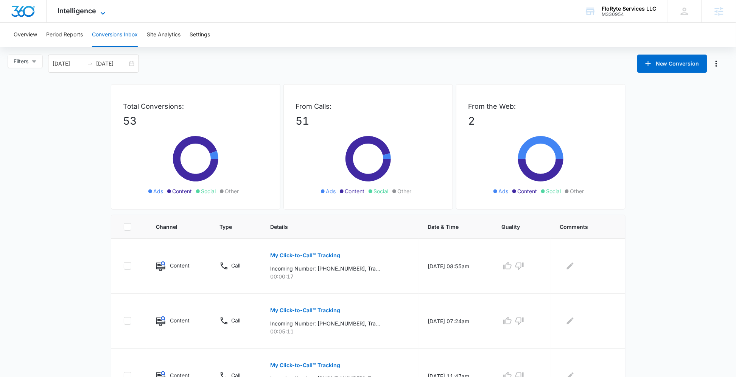
click at [99, 9] on icon at bounding box center [102, 13] width 9 height 9
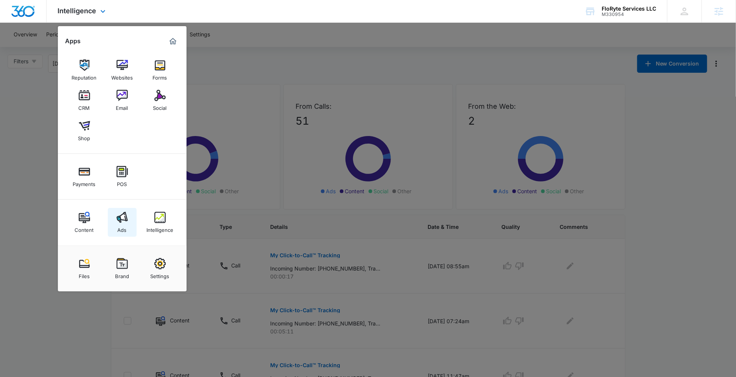
click at [125, 221] on img at bounding box center [122, 217] width 11 height 11
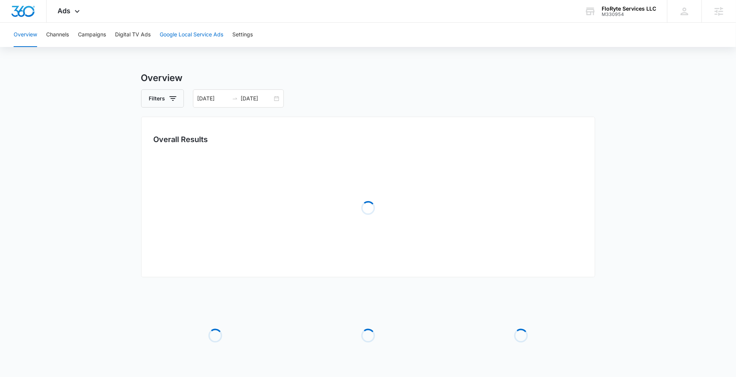
click at [196, 39] on button "Google Local Service Ads" at bounding box center [192, 35] width 64 height 24
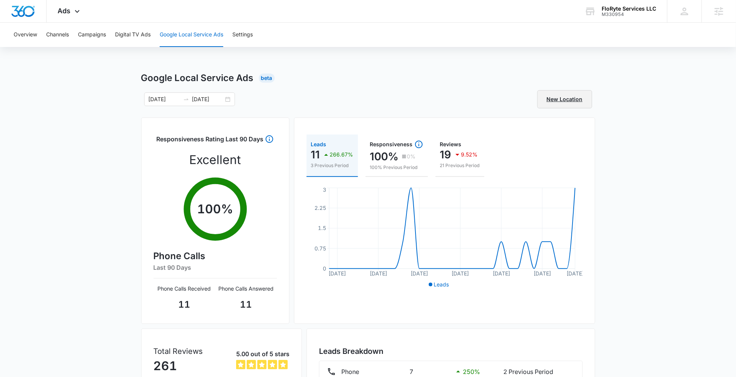
click at [568, 99] on link "New Location" at bounding box center [564, 99] width 55 height 18
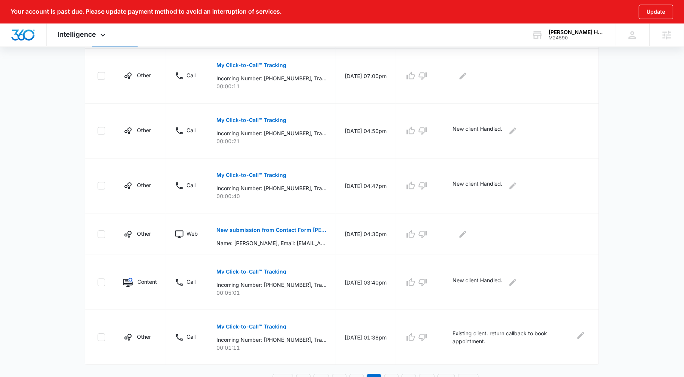
scroll to position [430, 0]
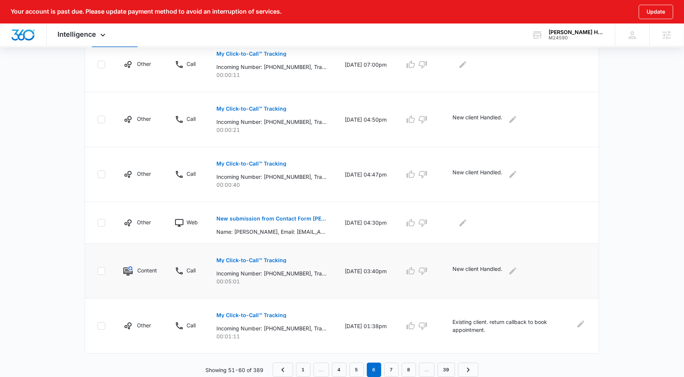
click at [271, 260] on p "My Click-to-Call™ Tracking" at bounding box center [251, 259] width 70 height 5
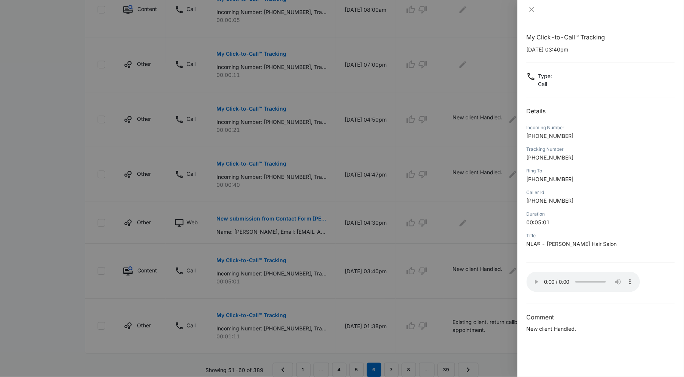
click at [444, 232] on div at bounding box center [342, 188] width 684 height 377
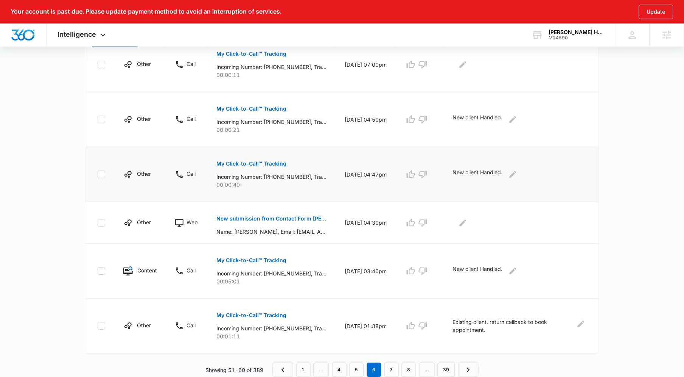
click at [255, 161] on p "My Click-to-Call™ Tracking" at bounding box center [251, 163] width 70 height 5
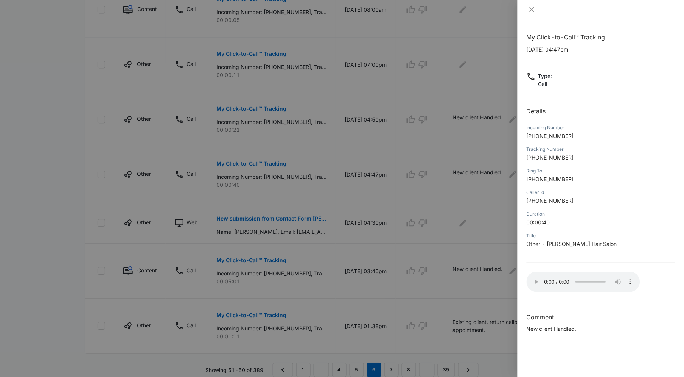
click at [475, 148] on div at bounding box center [342, 188] width 684 height 377
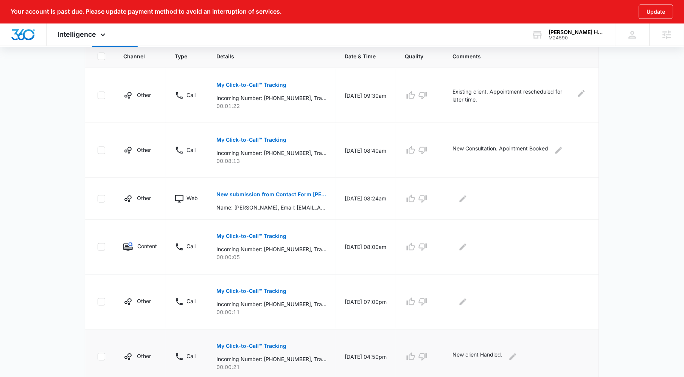
scroll to position [177, 0]
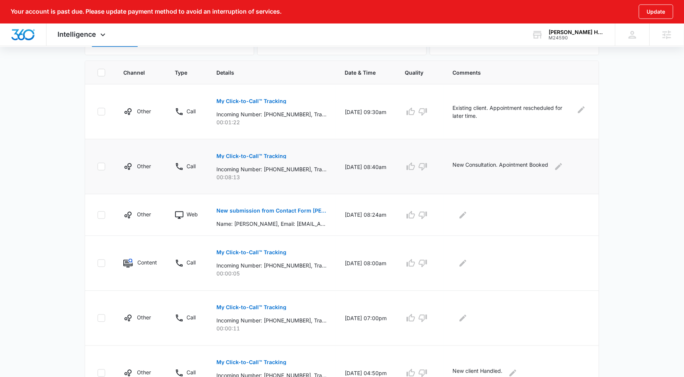
click at [268, 156] on p "My Click-to-Call™ Tracking" at bounding box center [251, 155] width 70 height 5
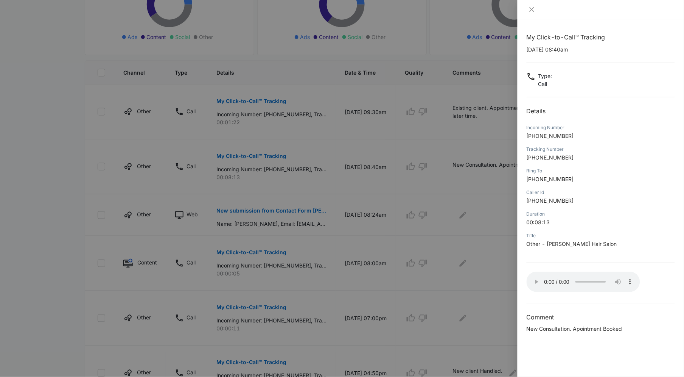
click at [359, 240] on div at bounding box center [342, 188] width 684 height 377
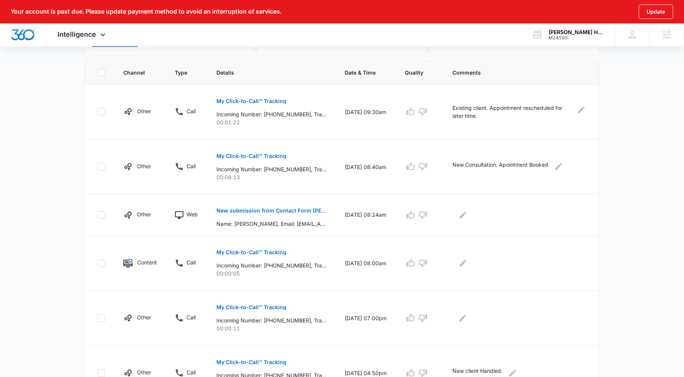
scroll to position [430, 0]
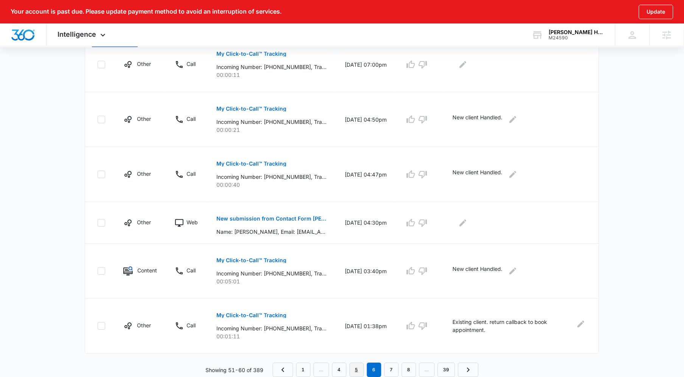
click at [354, 369] on link "5" at bounding box center [357, 369] width 14 height 14
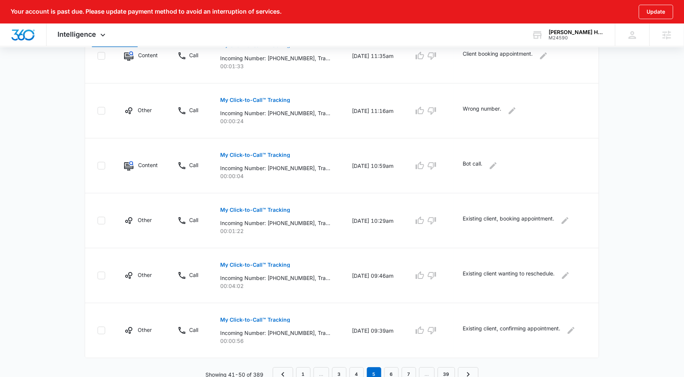
scroll to position [457, 0]
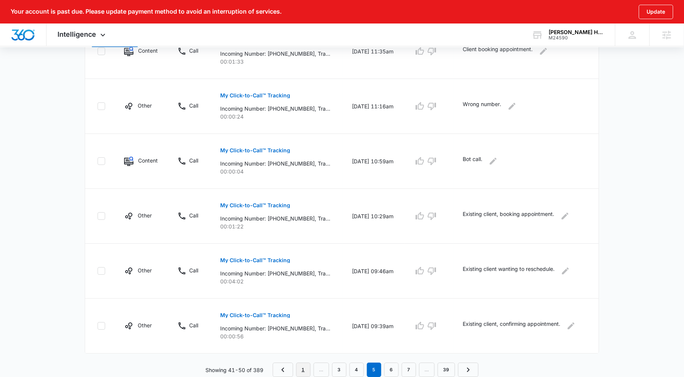
click at [297, 368] on link "1" at bounding box center [303, 369] width 14 height 14
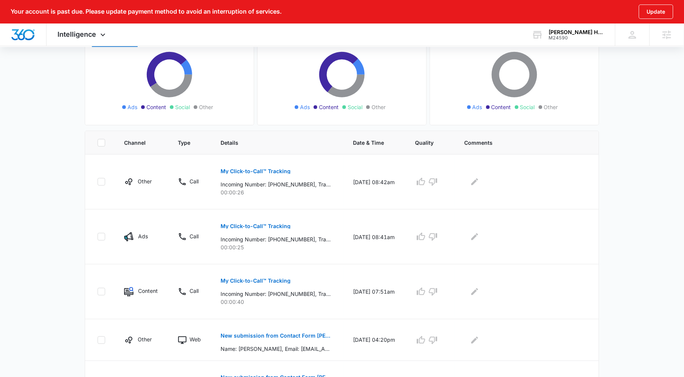
scroll to position [430, 0]
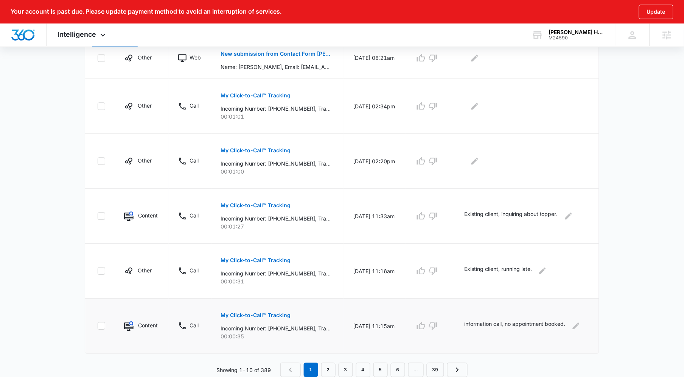
click at [284, 319] on button "My Click-to-Call™ Tracking" at bounding box center [256, 315] width 70 height 18
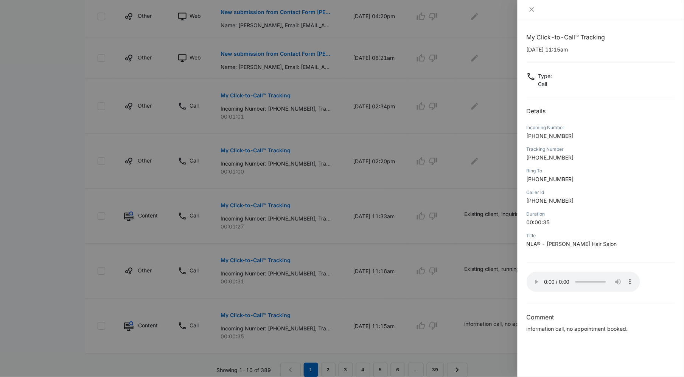
click at [338, 269] on div at bounding box center [342, 188] width 684 height 377
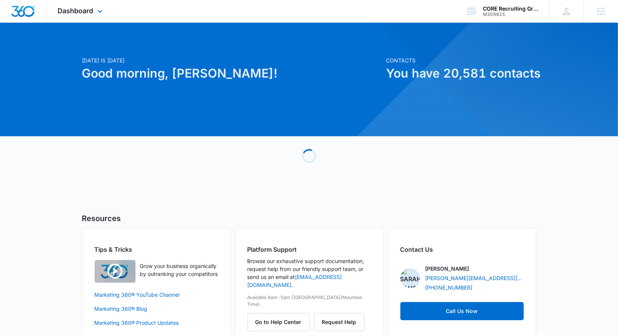
click at [84, 16] on div "Dashboard Apps Reputation Forms CRM Email Social Payments POS Content Ads Intel…" at bounding box center [81, 11] width 69 height 22
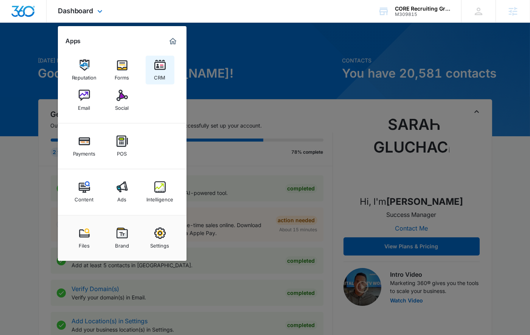
click at [148, 71] on link "CRM" at bounding box center [160, 70] width 29 height 29
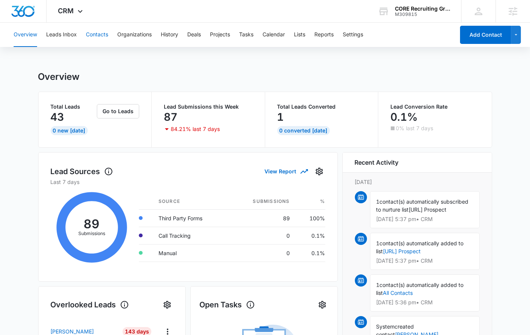
click at [99, 37] on button "Contacts" at bounding box center [97, 35] width 22 height 24
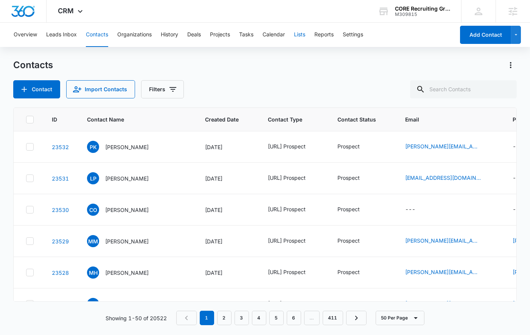
click at [301, 34] on button "Lists" at bounding box center [299, 35] width 11 height 24
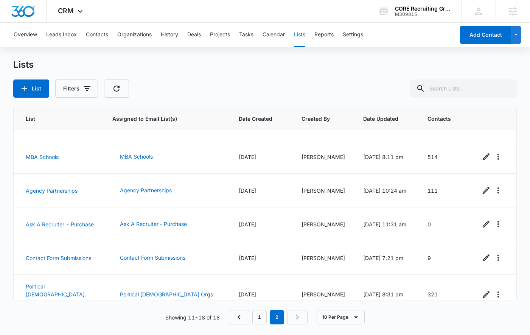
scroll to position [97, 0]
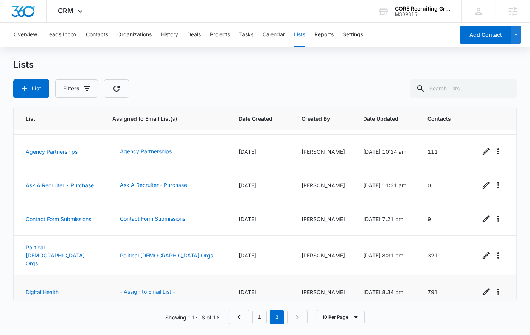
click at [148, 285] on button "- Assign to Email List -" at bounding box center [147, 292] width 70 height 18
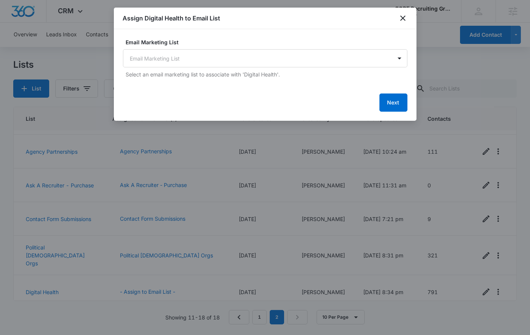
click at [214, 62] on body "CRM Apps Reputation Forms CRM Email Social Payments POS Content Ads Intelligenc…" at bounding box center [265, 167] width 530 height 335
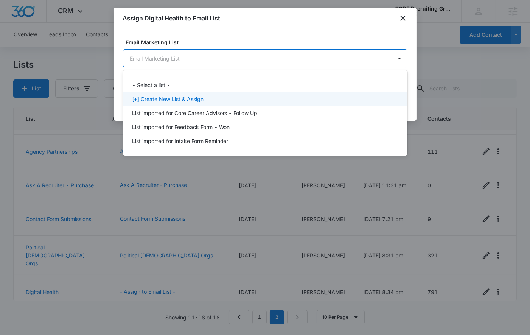
click at [209, 97] on div "[+] Create New List & Assign" at bounding box center [264, 99] width 265 height 8
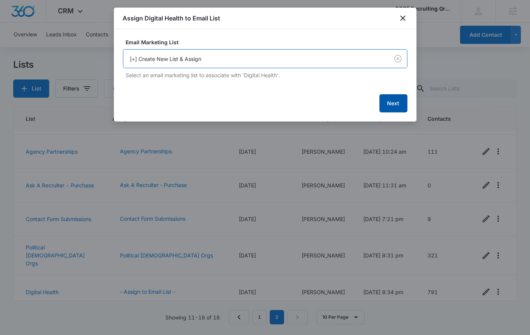
click at [401, 105] on button "Next" at bounding box center [394, 103] width 28 height 18
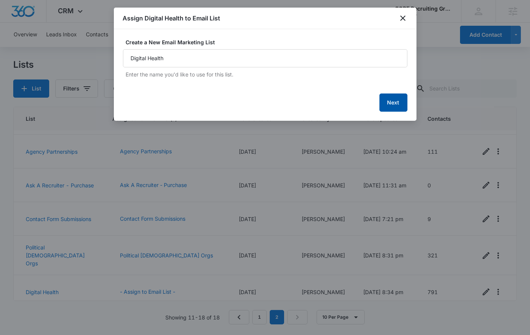
click at [392, 97] on button "Next" at bounding box center [394, 102] width 28 height 18
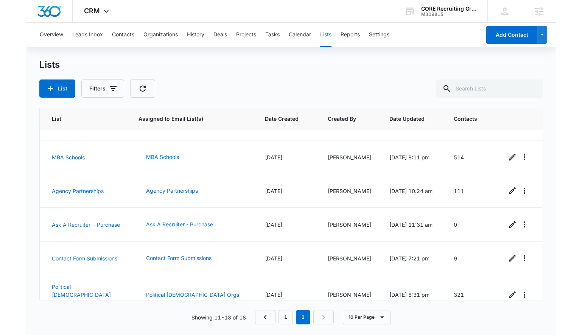
scroll to position [0, 0]
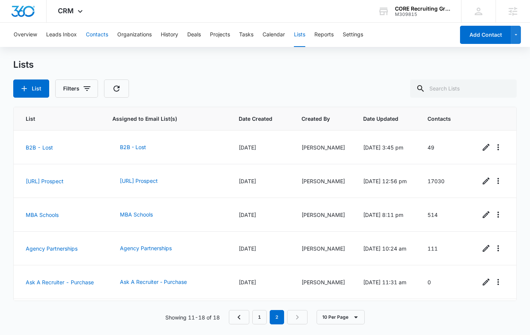
click at [101, 36] on button "Contacts" at bounding box center [97, 35] width 22 height 24
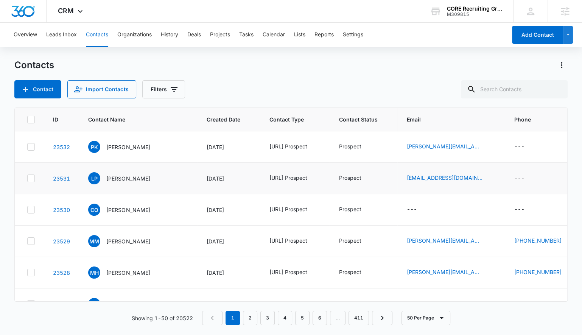
scroll to position [0, 455]
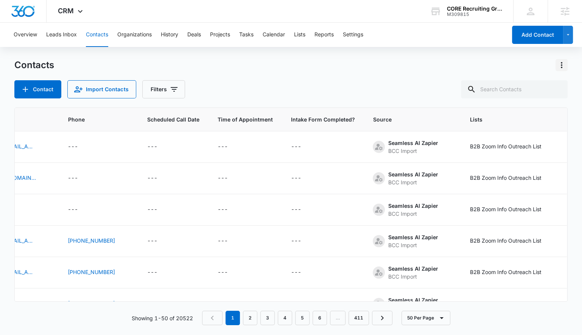
click at [562, 65] on icon "Actions" at bounding box center [561, 65] width 9 height 9
click at [470, 65] on div "Contacts Choose Columns Import Contacts Export All Contacts Customize Contacts" at bounding box center [290, 65] width 553 height 12
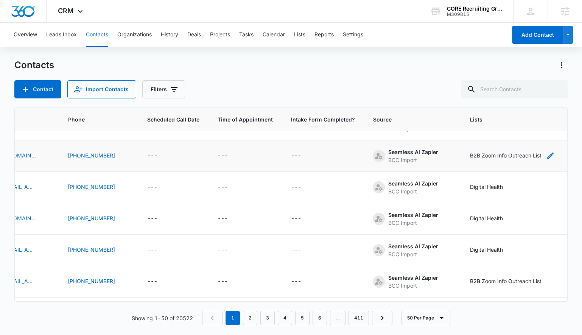
scroll to position [529, 455]
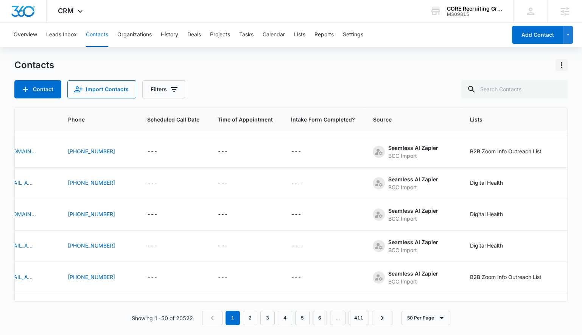
click at [562, 61] on icon "Actions" at bounding box center [561, 65] width 9 height 9
click at [511, 84] on div "Choose Columns" at bounding box center [524, 86] width 50 height 5
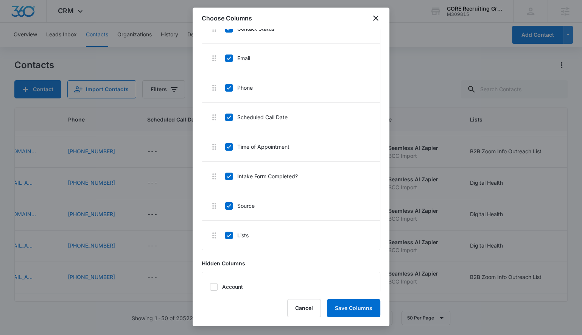
scroll to position [151, 0]
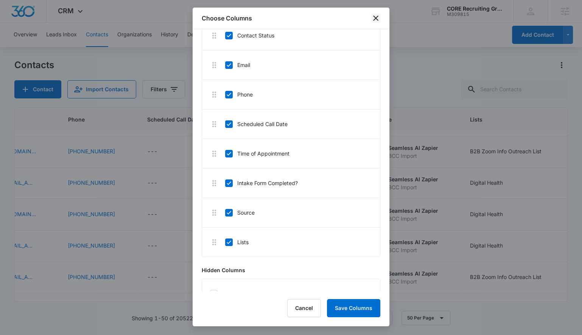
click at [374, 16] on icon "close" at bounding box center [375, 18] width 9 height 9
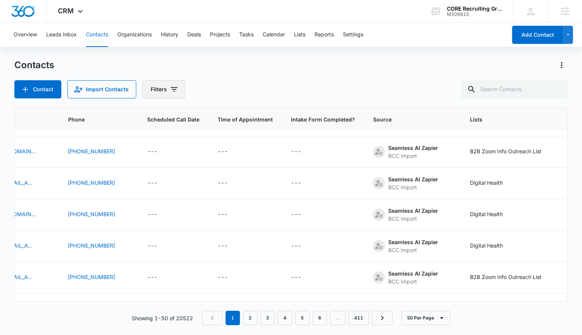
click at [166, 86] on button "Filters" at bounding box center [163, 89] width 43 height 18
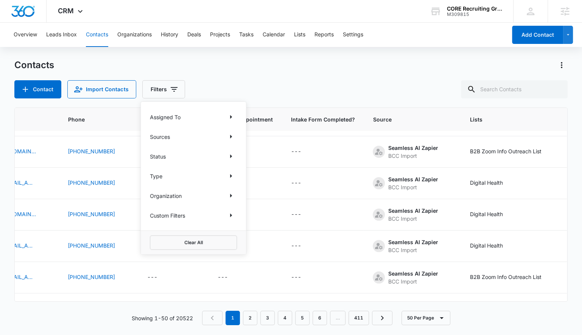
click at [237, 214] on div "Assigned To Sources Status Type Organization Custom Filters" at bounding box center [193, 166] width 105 height 129
click at [232, 214] on icon "Show Custom Filters filters" at bounding box center [230, 215] width 9 height 9
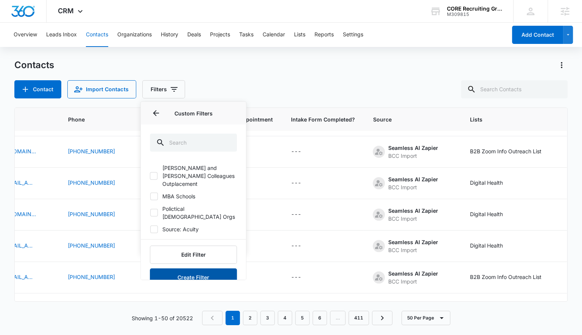
click at [198, 268] on button "Create Filter" at bounding box center [193, 277] width 87 height 18
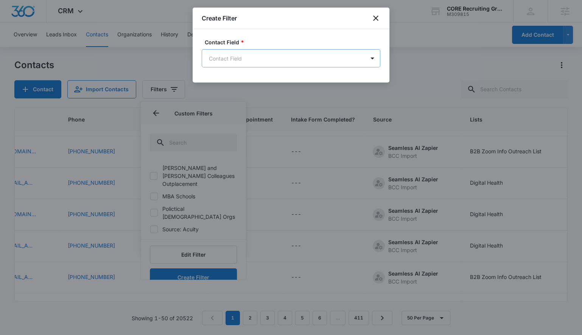
click at [247, 55] on body "CRM Apps Reputation Forms CRM Email Social Payments POS Content Ads Intelligenc…" at bounding box center [291, 167] width 582 height 335
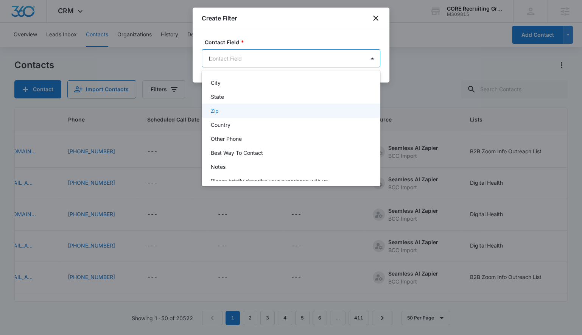
scroll to position [0, 0]
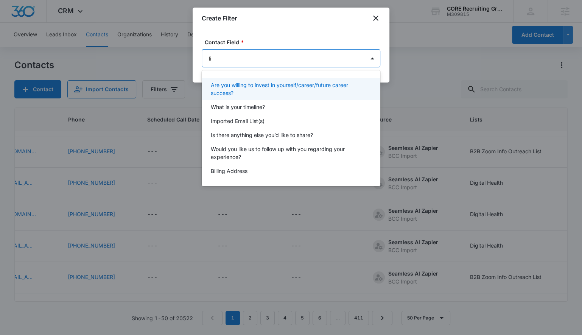
type input "lis"
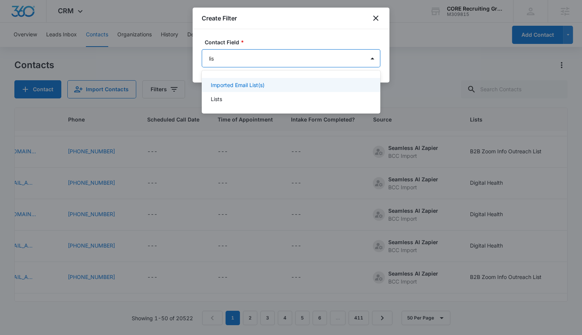
click at [224, 97] on div "Lists" at bounding box center [290, 99] width 159 height 8
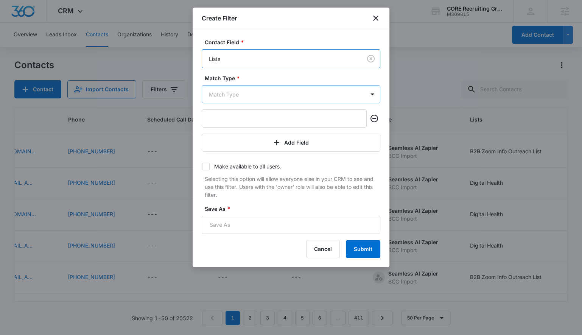
click at [235, 92] on body "CRM Apps Reputation Forms CRM Email Social Payments POS Content Ads Intelligenc…" at bounding box center [291, 167] width 582 height 335
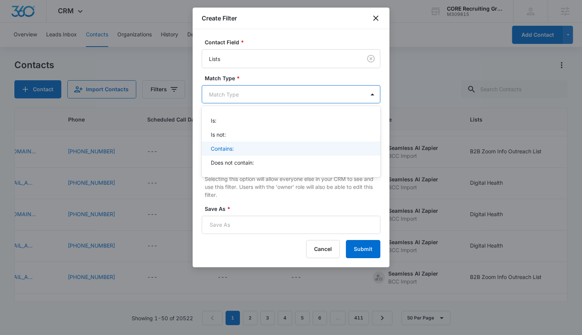
click at [234, 149] on p "Contains:" at bounding box center [222, 149] width 23 height 8
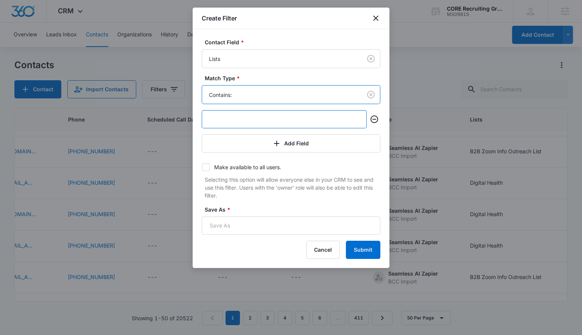
click at [242, 115] on input "text" at bounding box center [284, 119] width 165 height 18
type input "Digital Health"
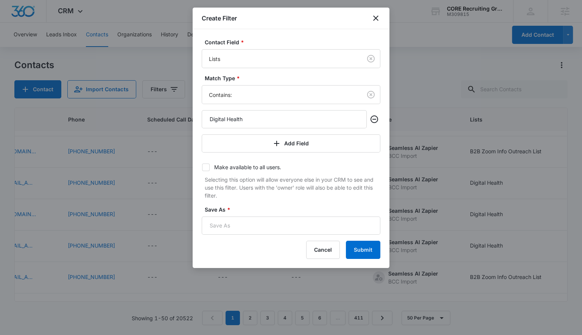
click at [246, 166] on label "Make available to all users." at bounding box center [291, 167] width 179 height 8
click at [202, 167] on input "Make available to all users." at bounding box center [202, 167] width 0 height 0
checkbox input "true"
click at [305, 225] on input "Save As *" at bounding box center [291, 225] width 179 height 18
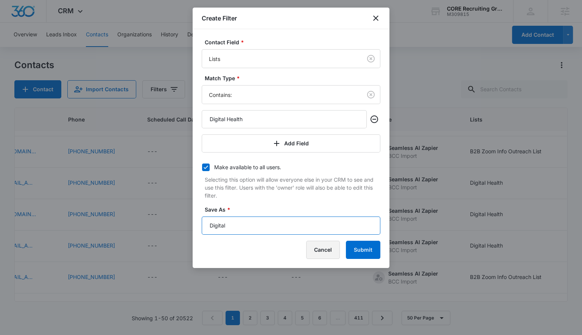
type input "Digital Health"
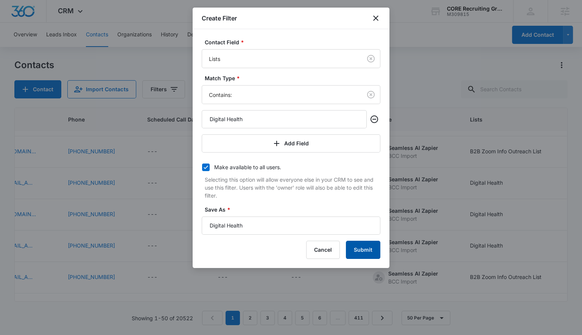
click at [357, 253] on button "Submit" at bounding box center [363, 250] width 34 height 18
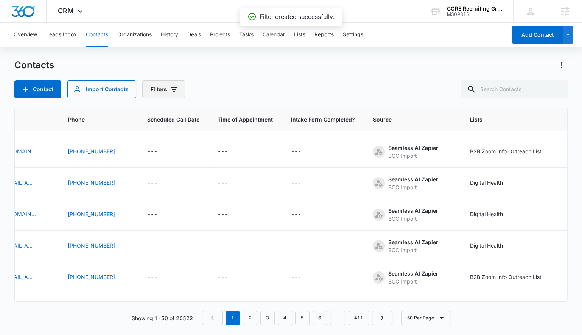
click at [182, 89] on button "Filters" at bounding box center [163, 89] width 43 height 18
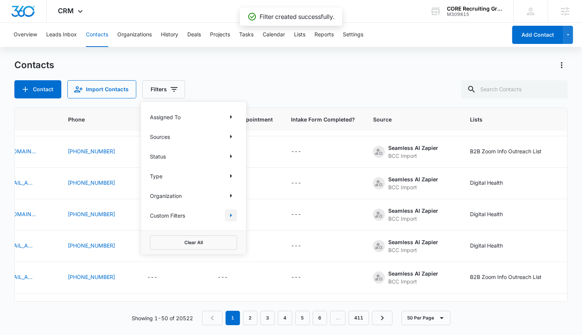
click at [231, 214] on icon "Show Custom Filters filters" at bounding box center [230, 215] width 9 height 9
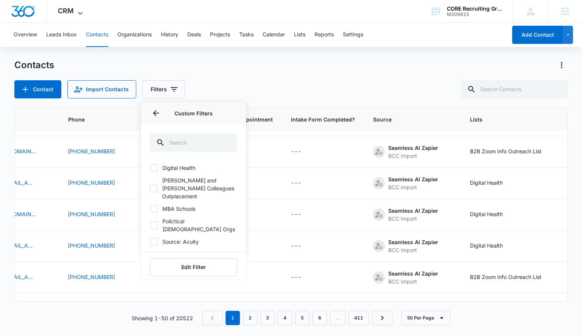
click at [58, 14] on span "CRM" at bounding box center [66, 11] width 16 height 8
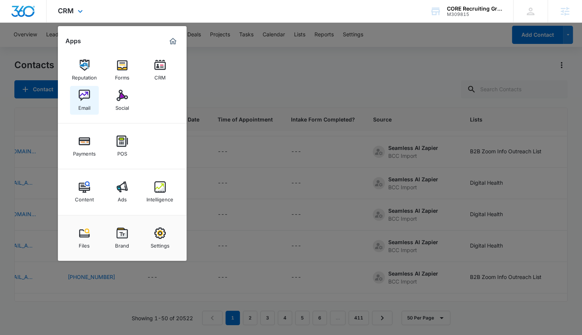
click at [92, 96] on link "Email" at bounding box center [84, 100] width 29 height 29
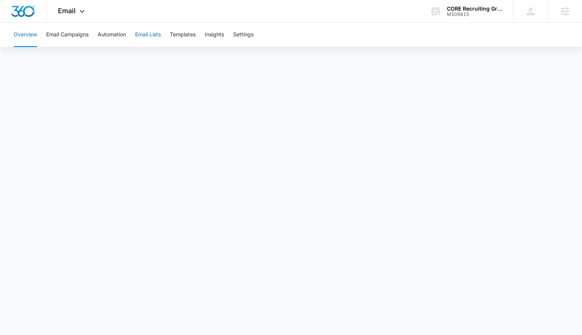
click at [137, 40] on button "Email Lists" at bounding box center [148, 35] width 26 height 24
